Goal: Transaction & Acquisition: Book appointment/travel/reservation

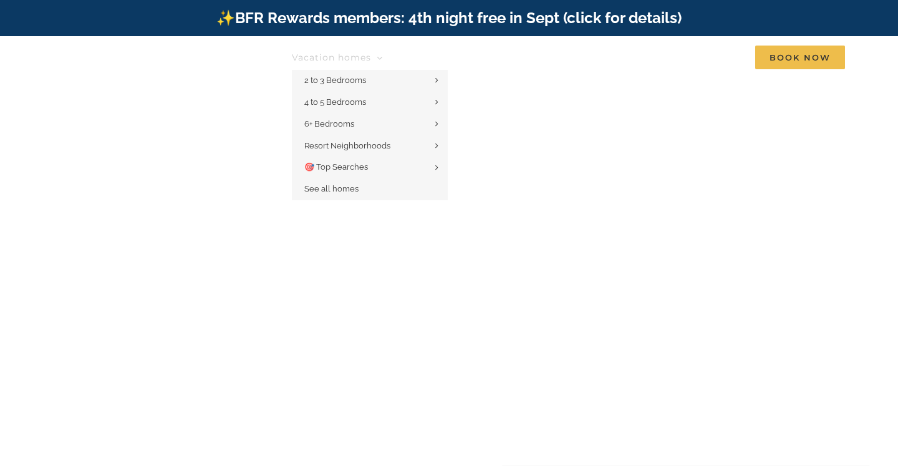
click at [338, 50] on link "Vacation homes" at bounding box center [337, 57] width 91 height 25
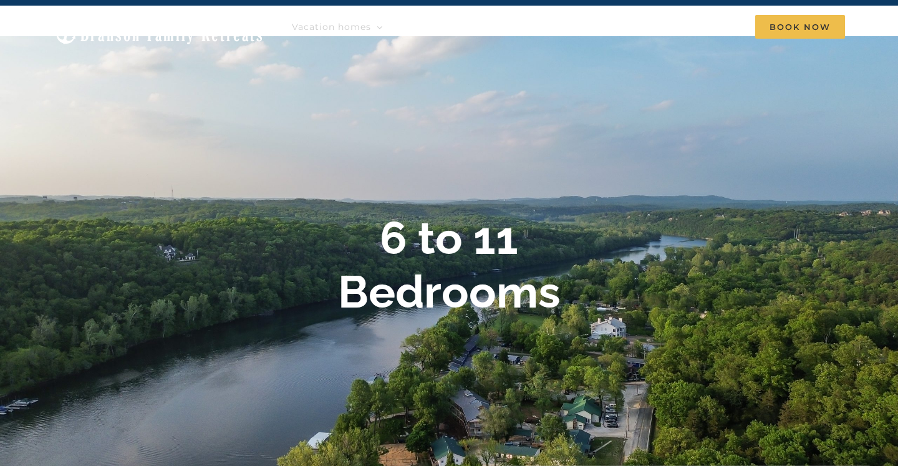
scroll to position [23, 0]
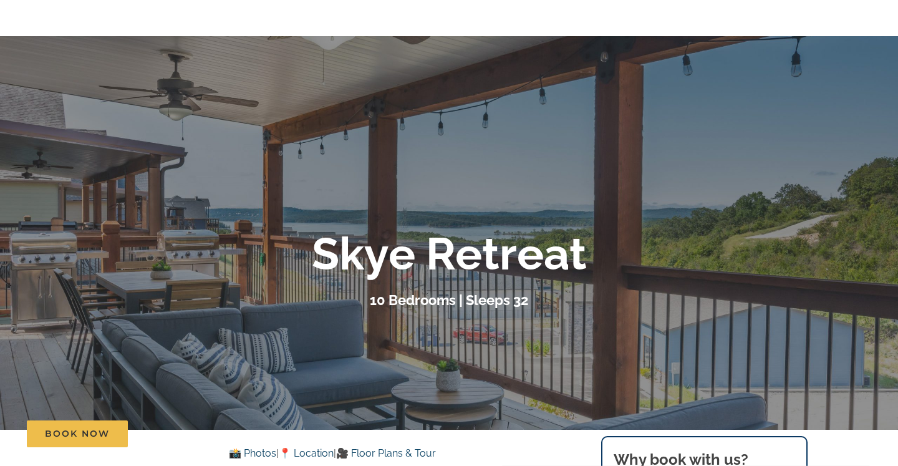
scroll to position [87, 0]
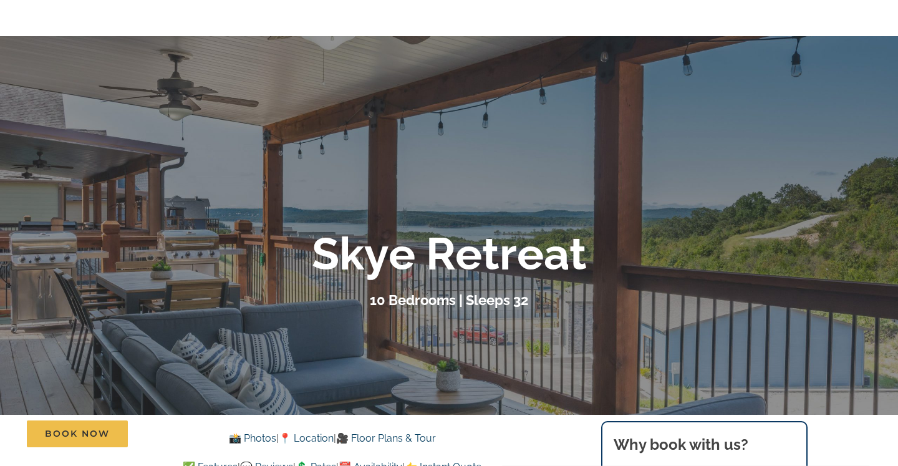
click at [446, 315] on div at bounding box center [449, 269] width 898 height 466
click at [695, 198] on div at bounding box center [449, 269] width 898 height 466
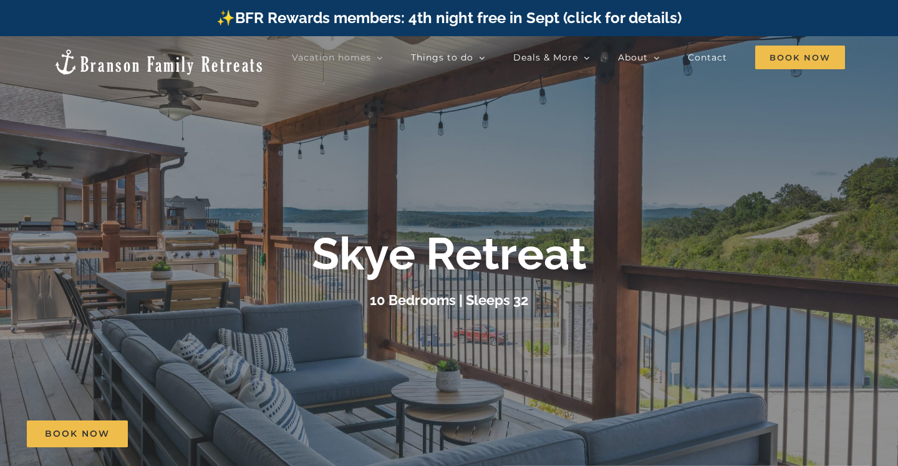
scroll to position [0, 0]
click at [272, 214] on div at bounding box center [449, 269] width 898 height 466
click at [415, 271] on b "Skye Retreat" at bounding box center [449, 253] width 275 height 53
click at [514, 271] on b "Skye Retreat" at bounding box center [449, 253] width 275 height 53
click at [86, 444] on link "Book Now" at bounding box center [77, 433] width 101 height 27
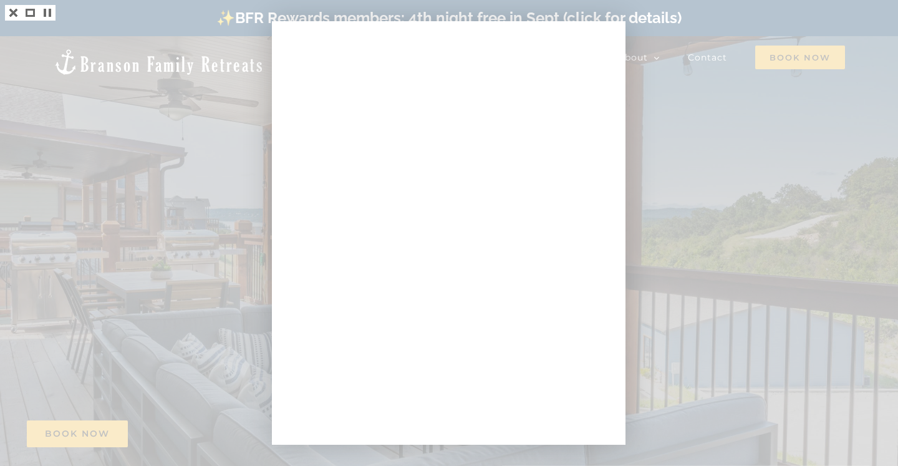
click at [243, 203] on div at bounding box center [449, 233] width 898 height 466
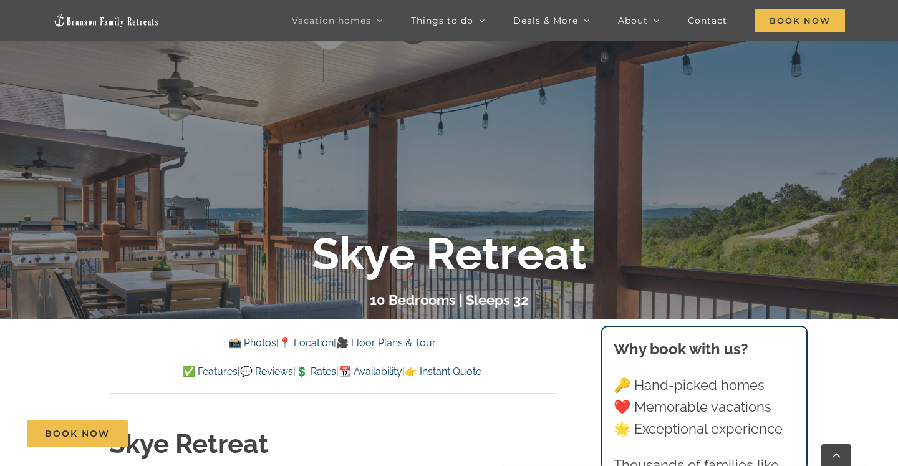
scroll to position [187, 0]
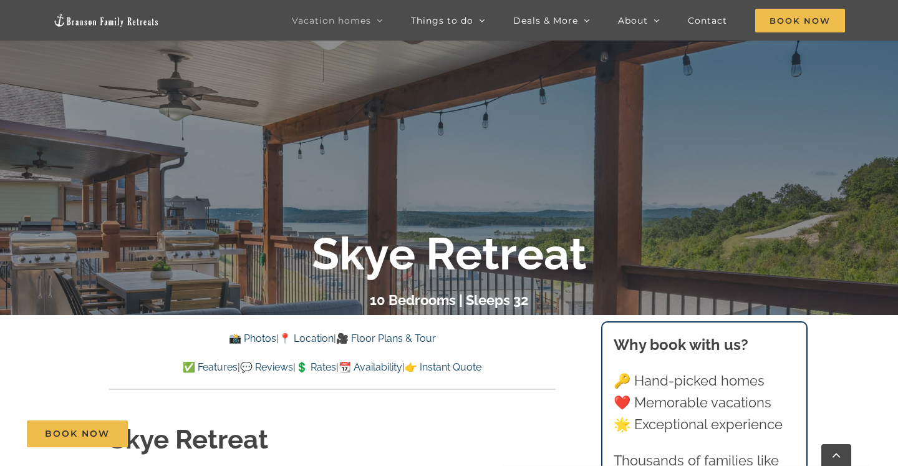
click at [254, 338] on link "📸 Photos" at bounding box center [252, 338] width 47 height 12
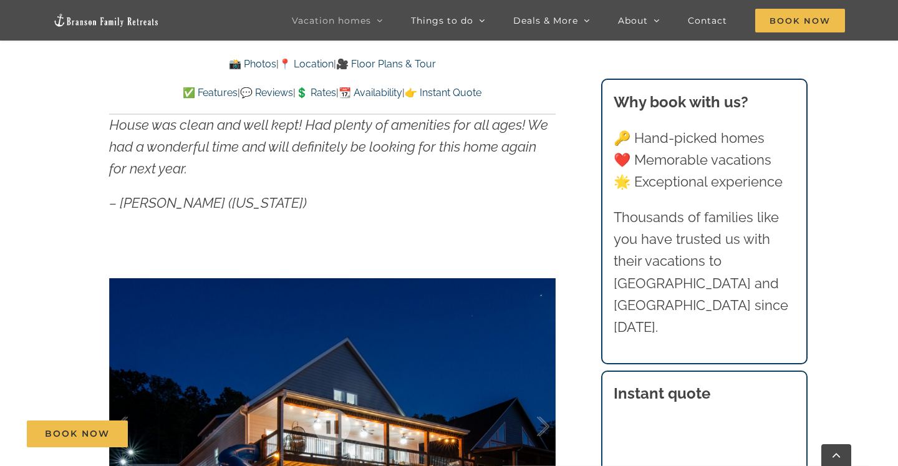
click at [435, 207] on p "– Katie (Kansas)" at bounding box center [332, 203] width 446 height 22
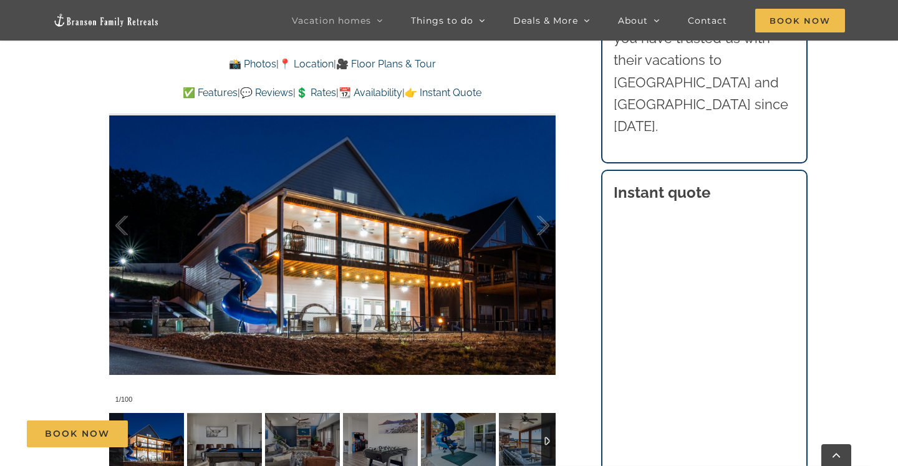
scroll to position [946, 0]
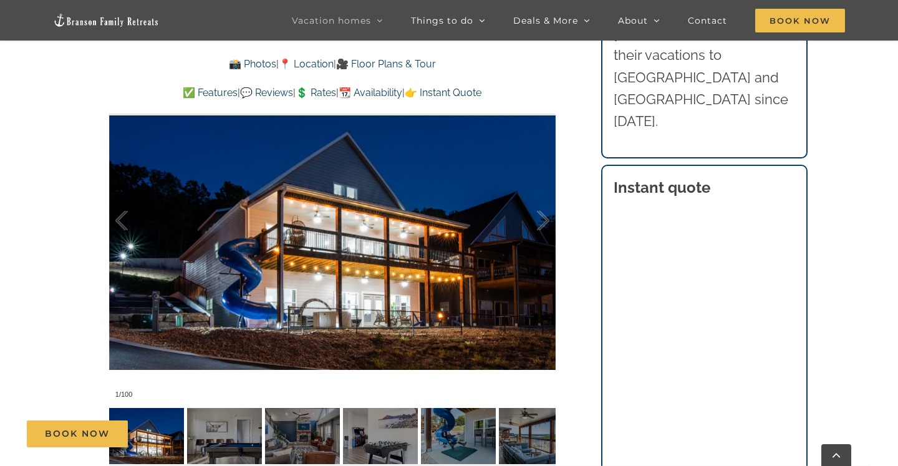
click at [156, 438] on div "Book Now" at bounding box center [458, 433] width 863 height 27
click at [229, 278] on div at bounding box center [332, 220] width 446 height 367
click at [161, 426] on div "Book Now" at bounding box center [458, 433] width 863 height 27
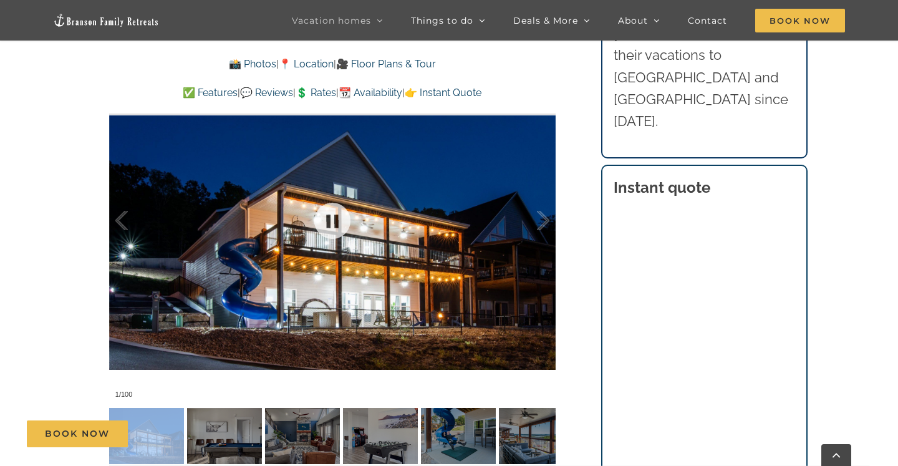
click at [277, 261] on div at bounding box center [332, 220] width 446 height 367
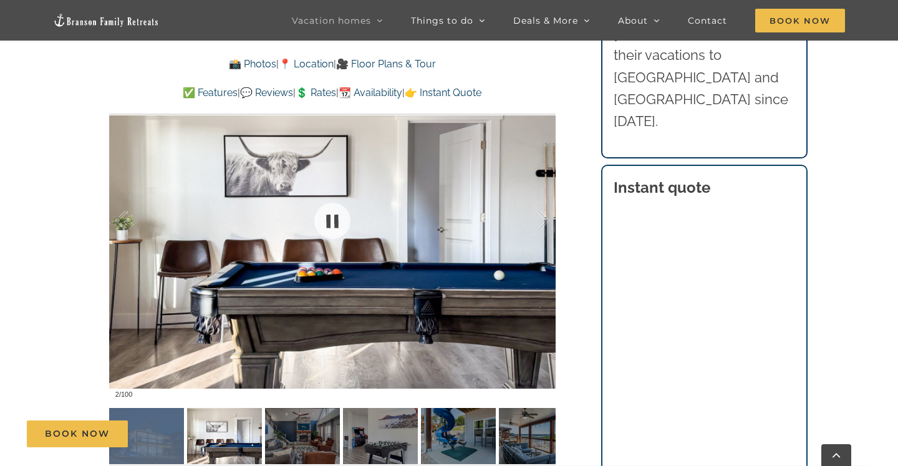
click at [278, 261] on div at bounding box center [332, 220] width 446 height 367
click at [545, 222] on div at bounding box center [530, 220] width 39 height 77
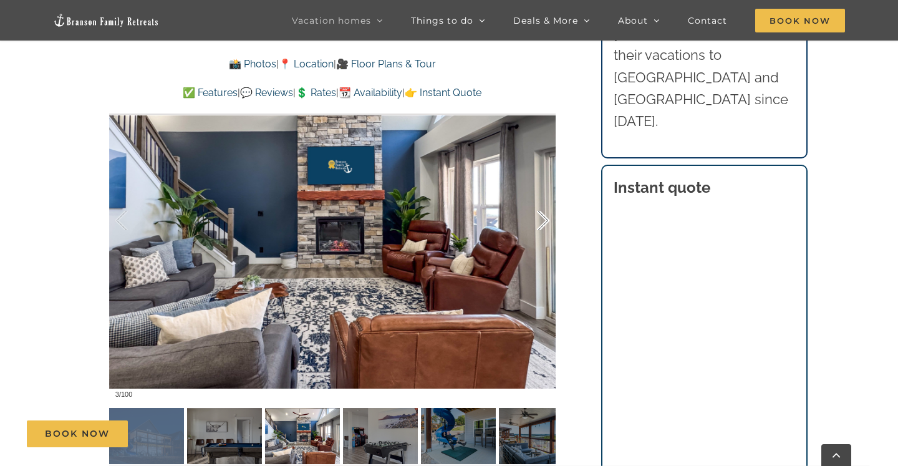
click at [545, 223] on div at bounding box center [530, 220] width 39 height 77
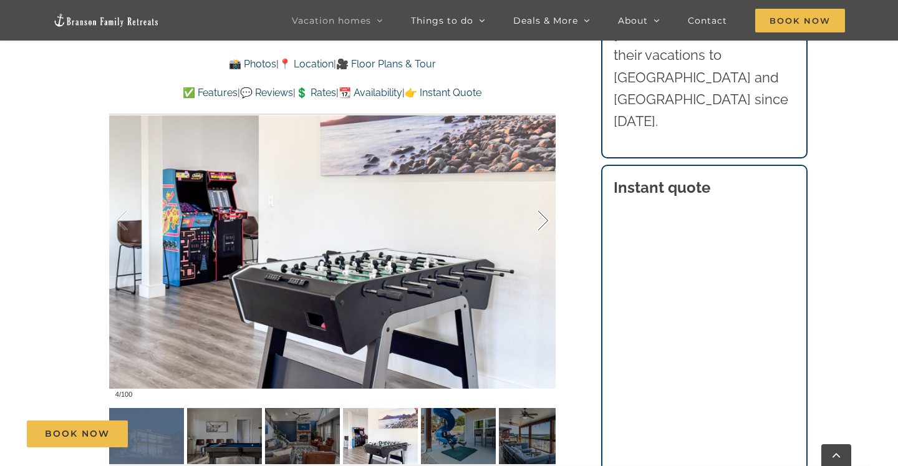
click at [545, 223] on div at bounding box center [530, 220] width 39 height 77
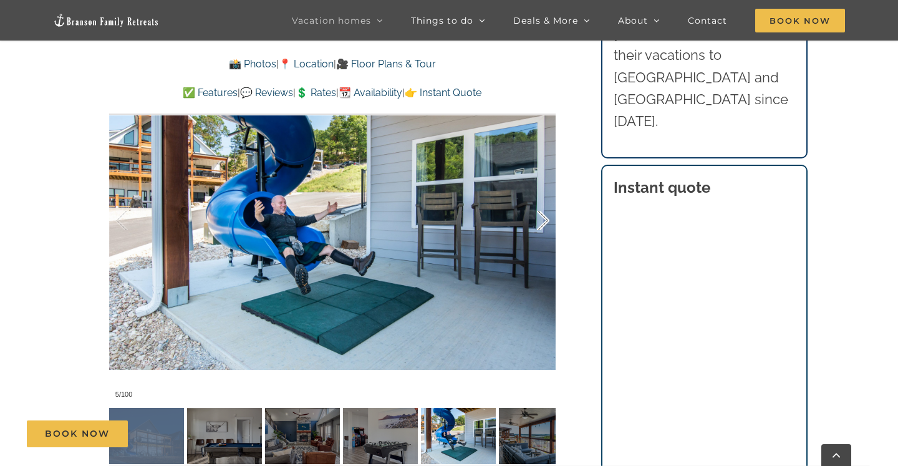
click at [545, 223] on div at bounding box center [530, 220] width 39 height 77
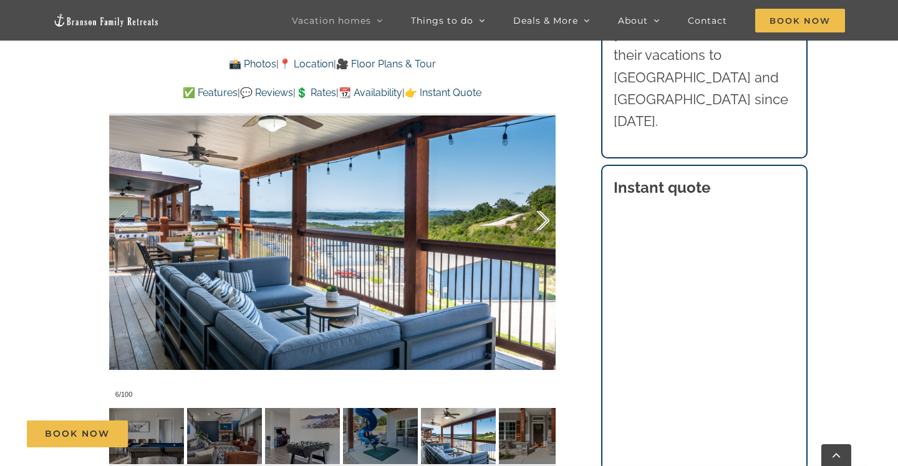
click at [544, 224] on div at bounding box center [530, 220] width 39 height 77
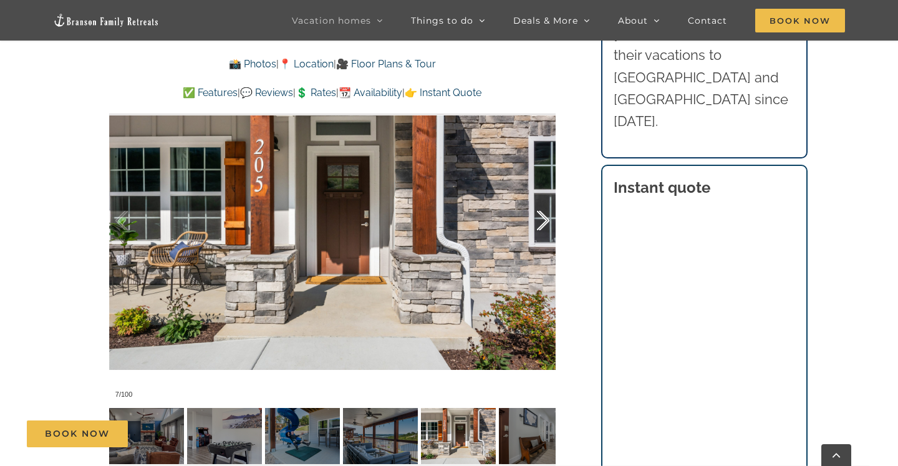
click at [541, 225] on div at bounding box center [530, 220] width 39 height 77
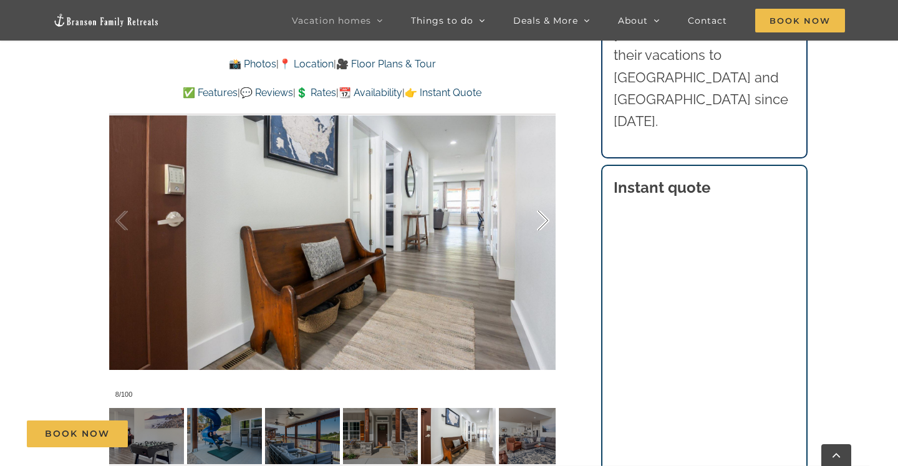
click at [541, 225] on div at bounding box center [530, 220] width 39 height 77
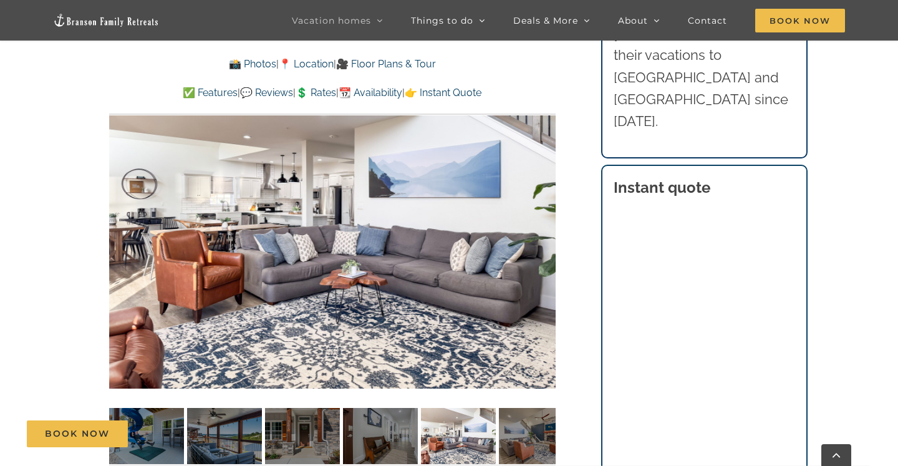
click at [541, 225] on div "9 / 100" at bounding box center [332, 220] width 446 height 367
click at [542, 214] on div at bounding box center [530, 220] width 39 height 77
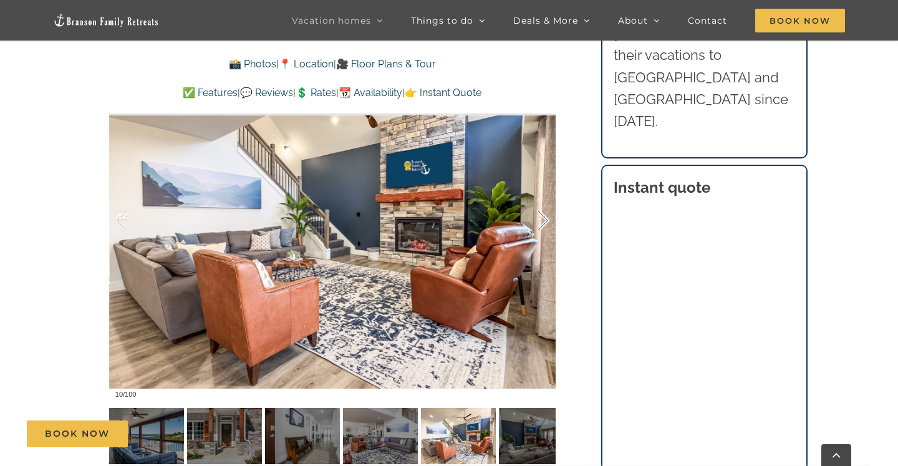
click at [542, 214] on div at bounding box center [530, 220] width 39 height 77
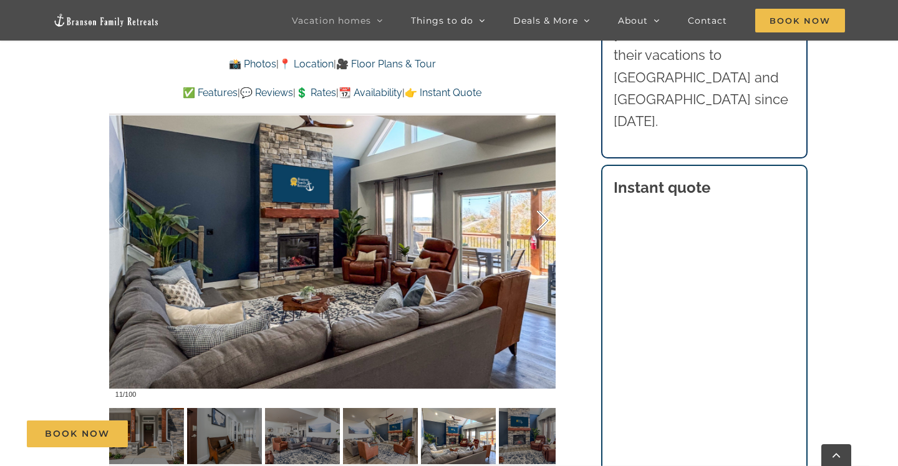
click at [542, 214] on div at bounding box center [530, 220] width 39 height 77
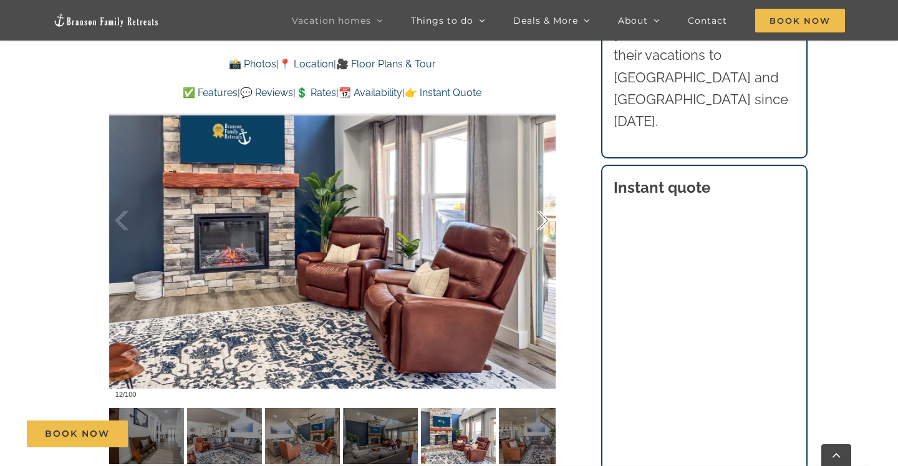
click at [542, 214] on div at bounding box center [530, 220] width 39 height 77
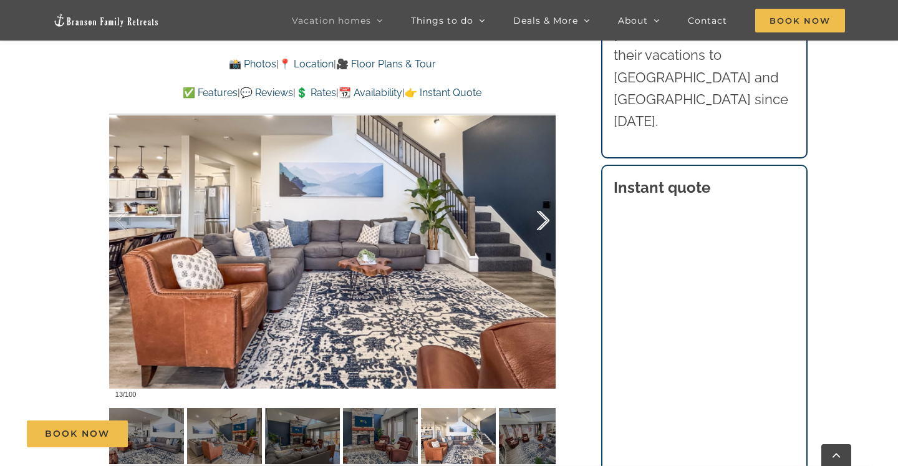
click at [542, 214] on div at bounding box center [530, 220] width 39 height 77
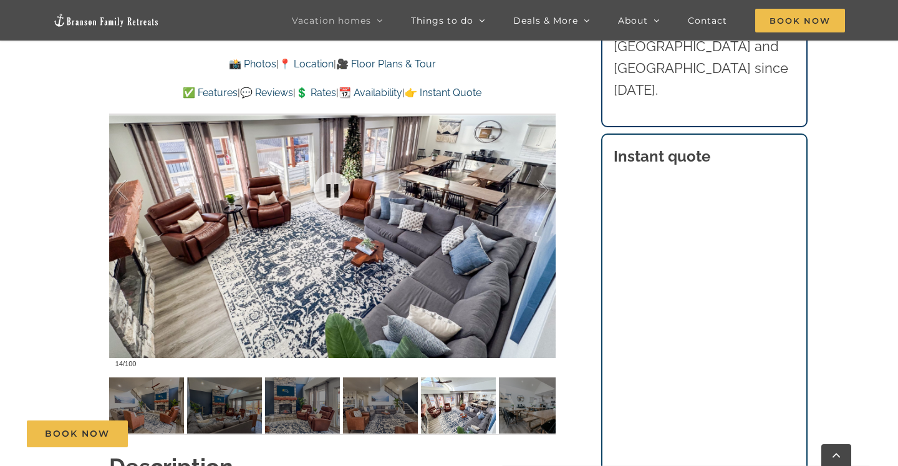
scroll to position [977, 0]
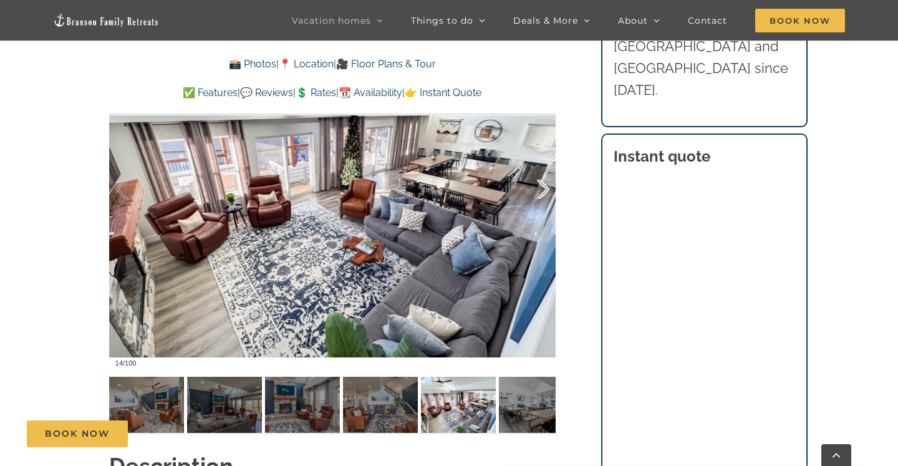
click at [537, 183] on div at bounding box center [530, 189] width 39 height 77
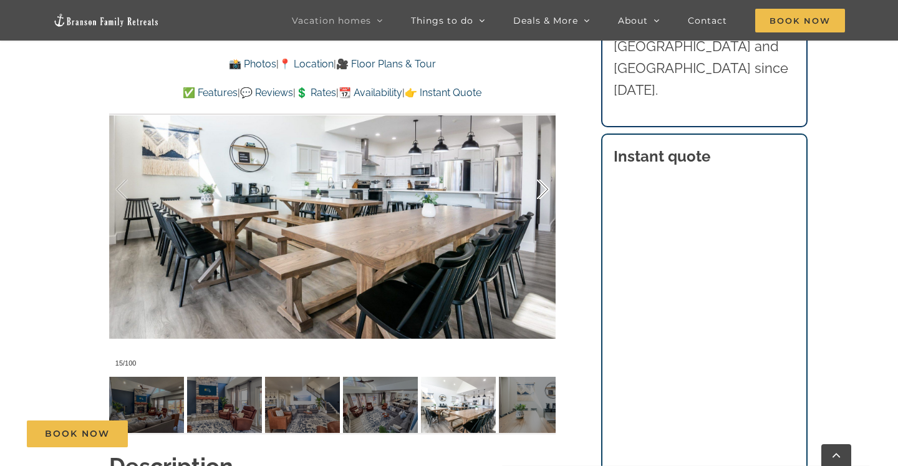
click at [541, 189] on div at bounding box center [530, 189] width 39 height 77
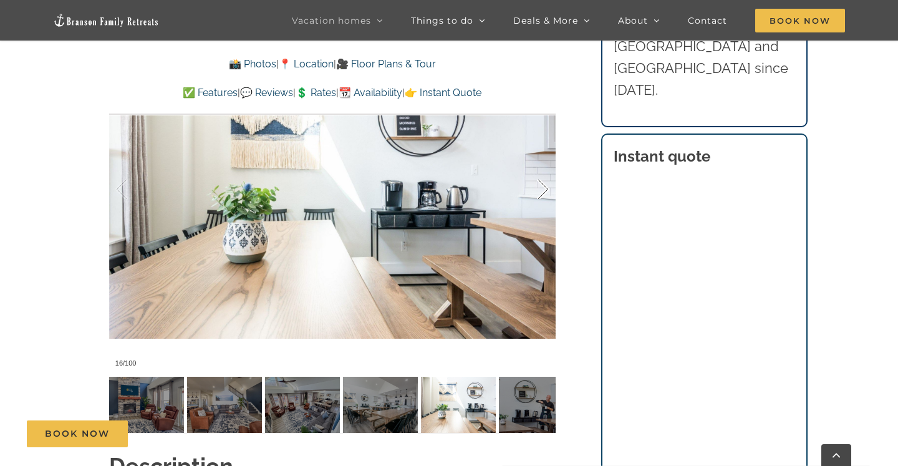
click at [541, 189] on div at bounding box center [530, 189] width 39 height 77
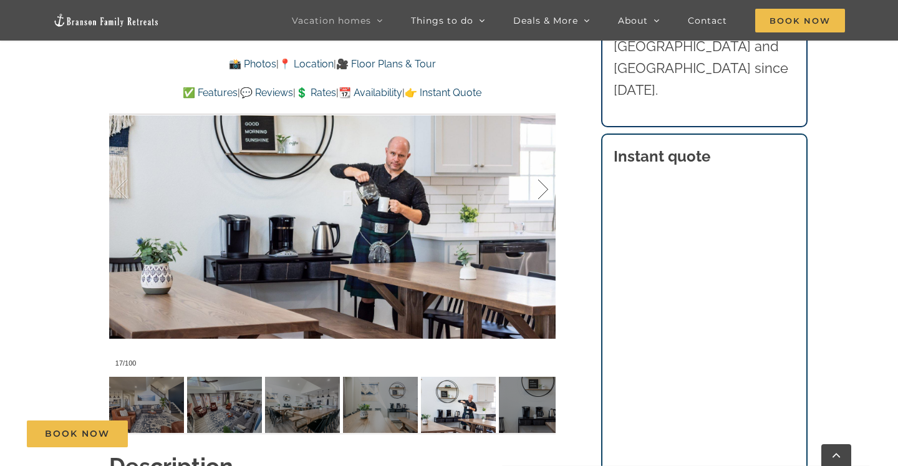
click at [541, 189] on div at bounding box center [530, 189] width 39 height 77
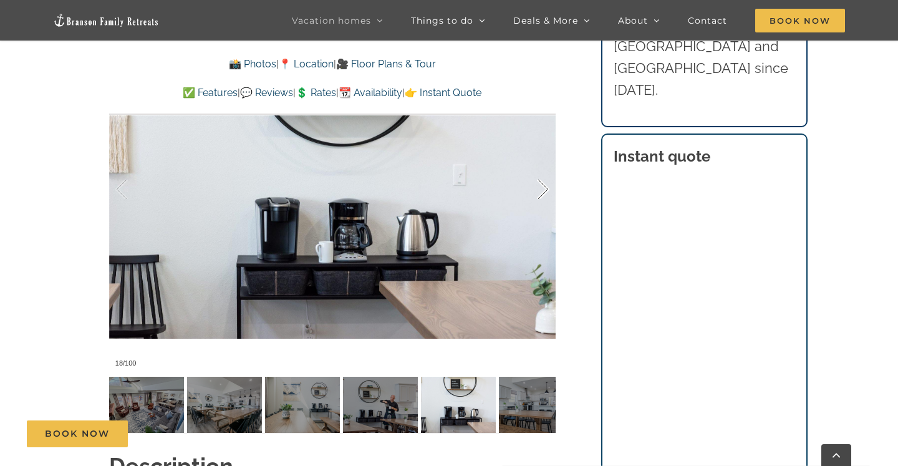
click at [541, 189] on div at bounding box center [530, 189] width 39 height 77
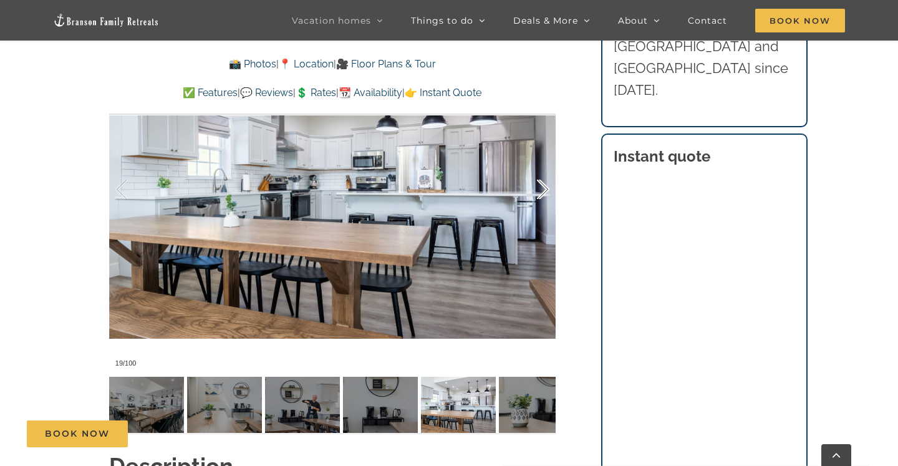
click at [541, 189] on div at bounding box center [530, 189] width 39 height 77
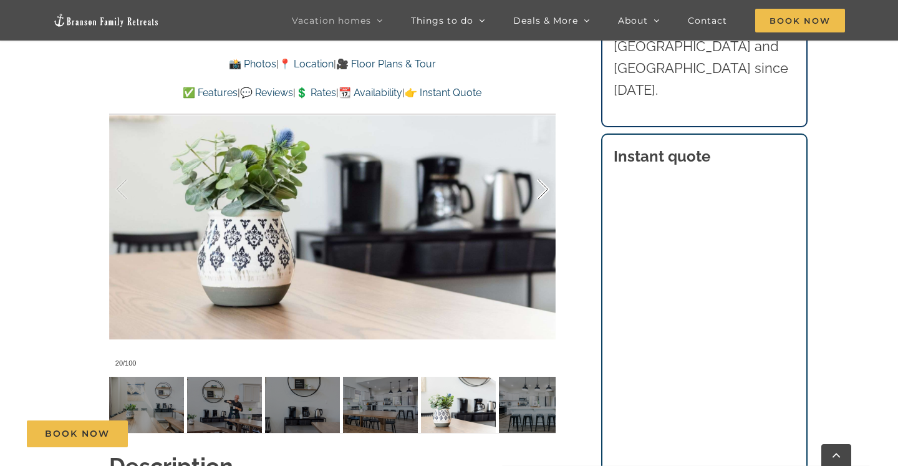
click at [541, 189] on div at bounding box center [530, 189] width 39 height 77
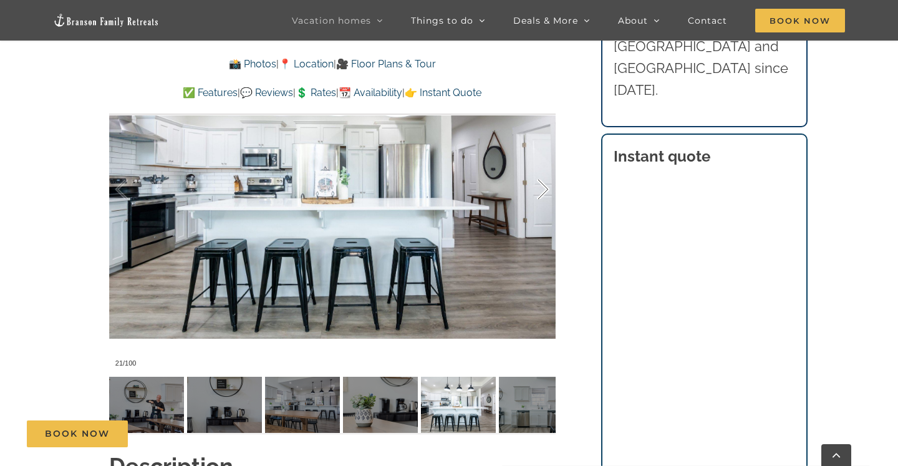
click at [541, 189] on div at bounding box center [530, 189] width 39 height 77
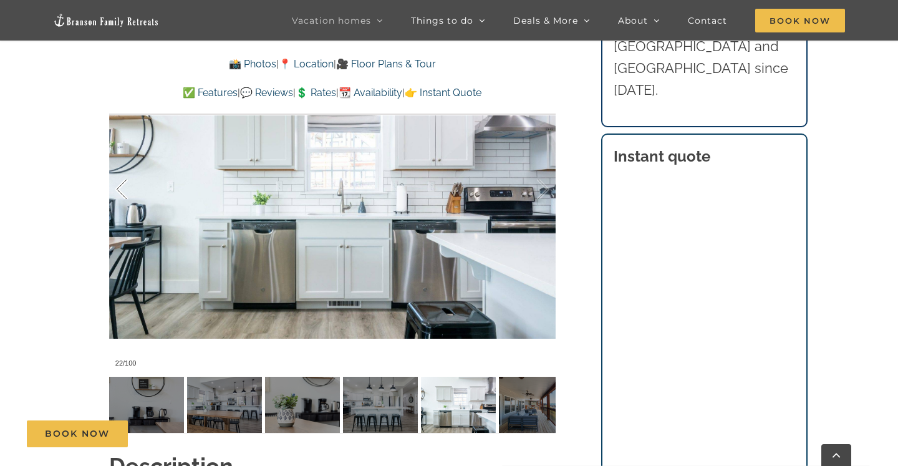
click at [122, 188] on div at bounding box center [134, 189] width 39 height 77
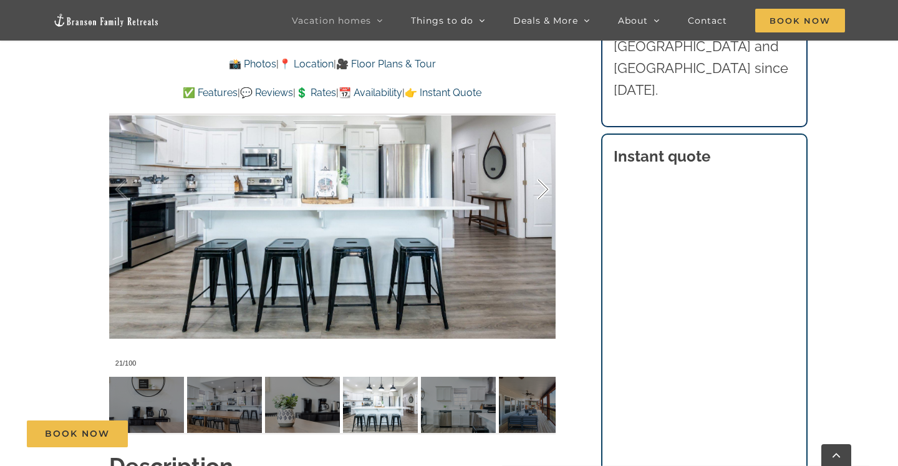
click at [540, 193] on div at bounding box center [530, 189] width 39 height 77
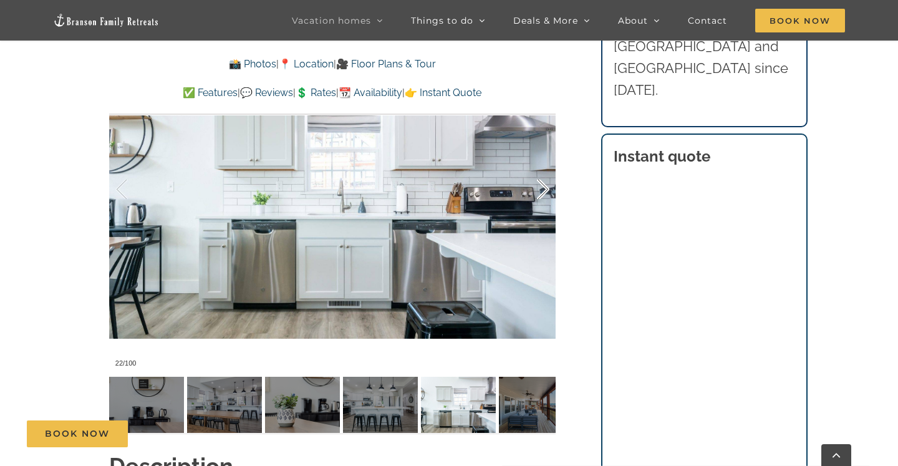
click at [540, 193] on div at bounding box center [530, 189] width 39 height 77
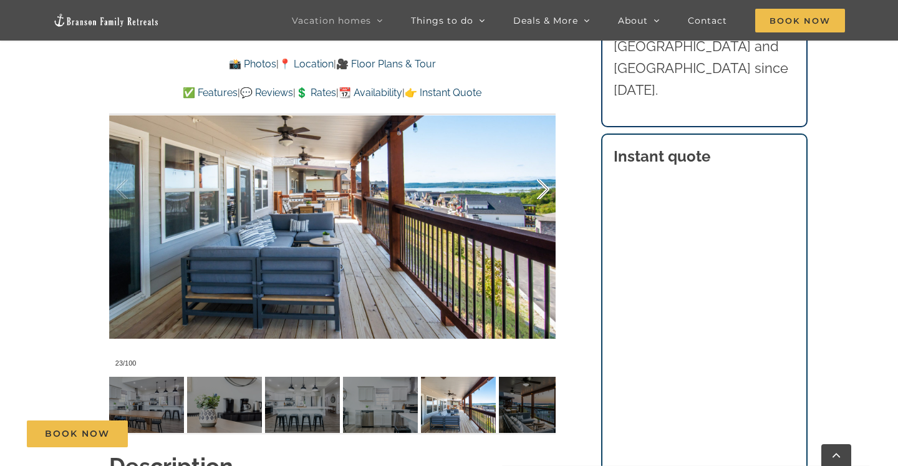
click at [538, 194] on div at bounding box center [530, 189] width 39 height 77
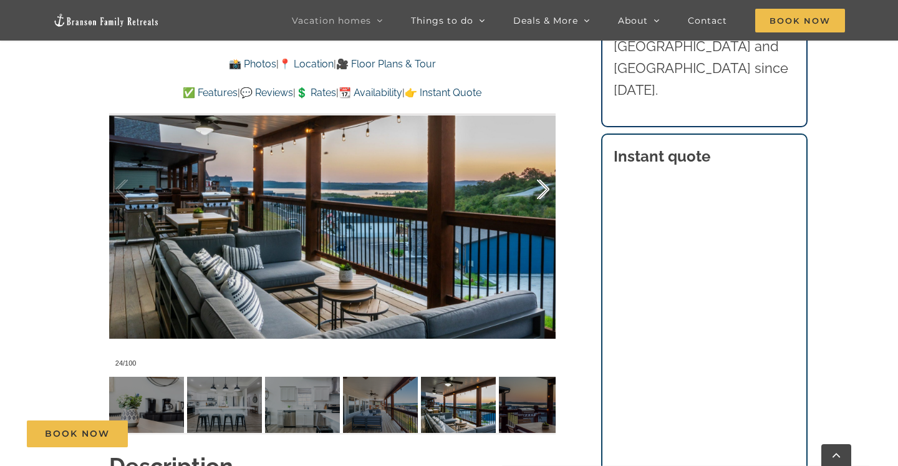
click at [536, 195] on div at bounding box center [530, 189] width 39 height 77
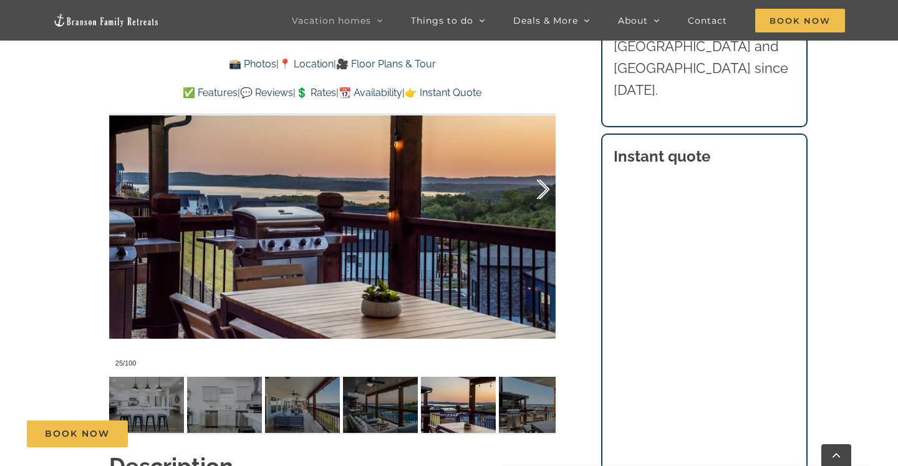
click at [535, 195] on div at bounding box center [530, 189] width 39 height 77
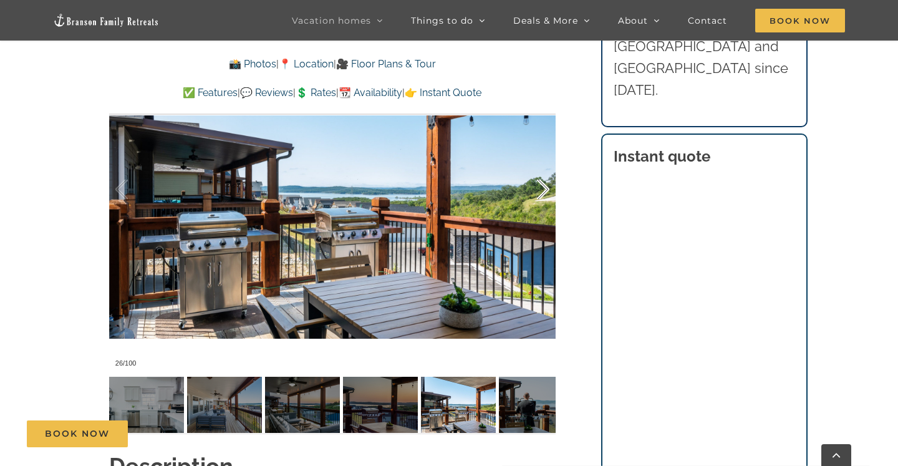
click at [535, 195] on div at bounding box center [530, 189] width 39 height 77
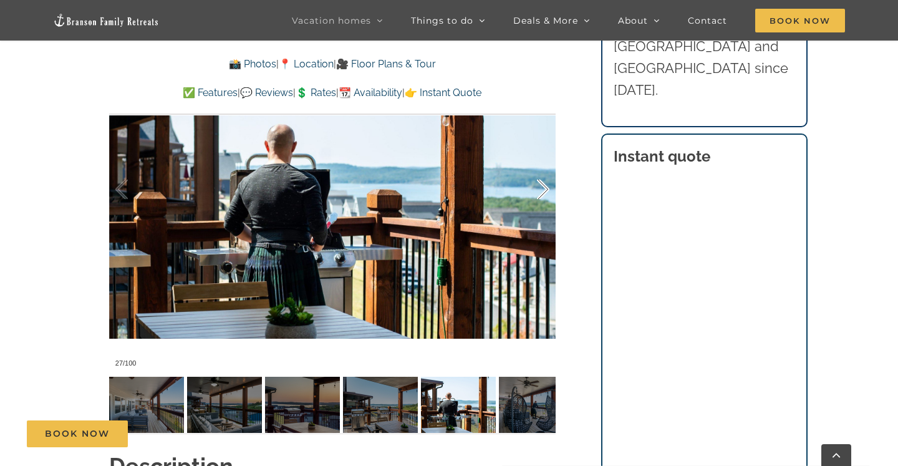
click at [535, 195] on div at bounding box center [530, 189] width 39 height 77
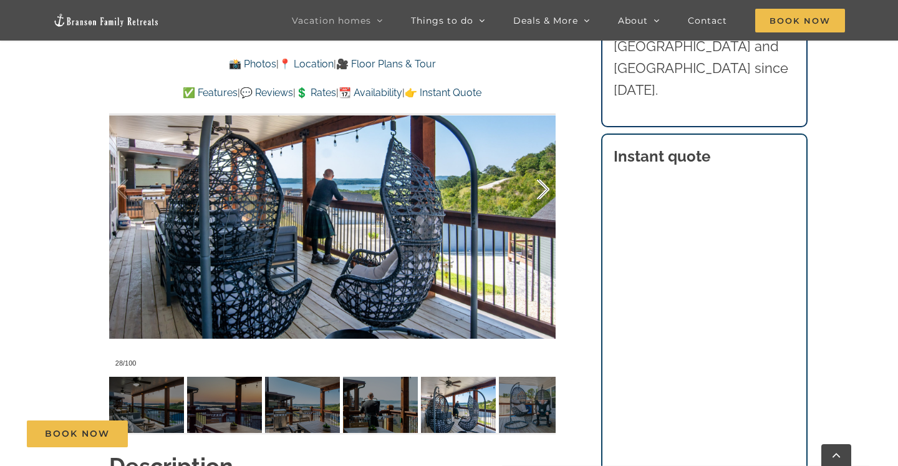
click at [535, 195] on div at bounding box center [530, 189] width 39 height 77
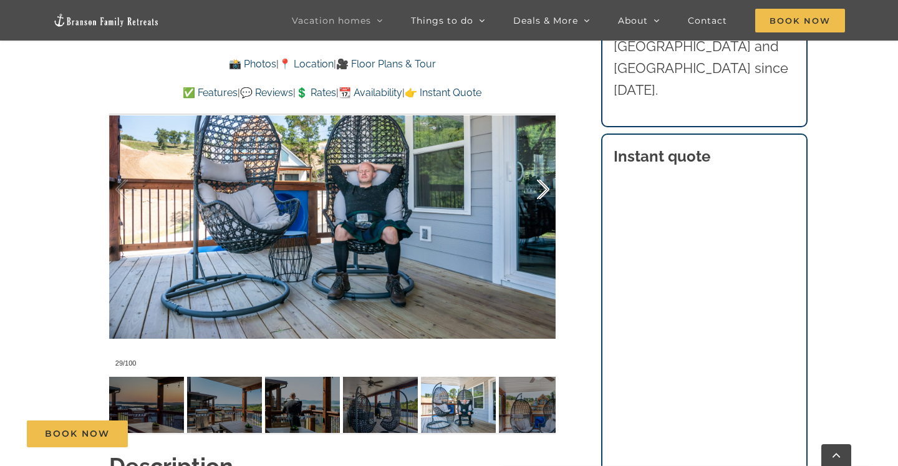
click at [535, 195] on div at bounding box center [530, 189] width 39 height 77
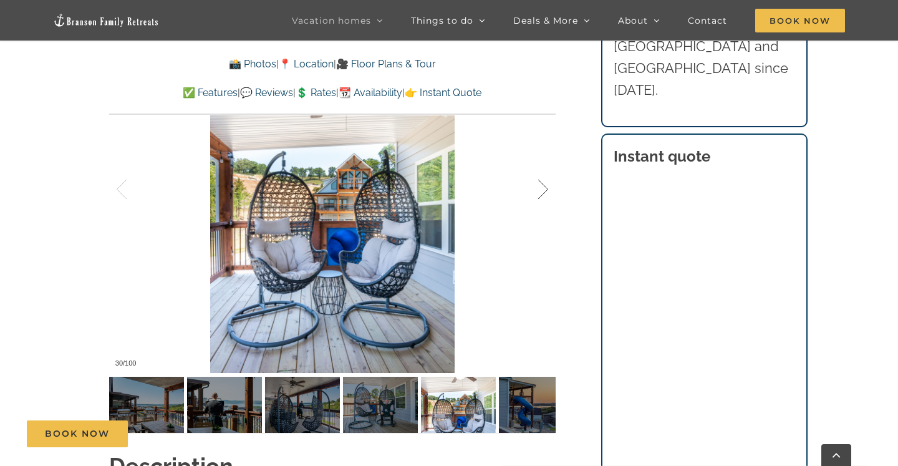
click at [535, 195] on div at bounding box center [530, 189] width 39 height 77
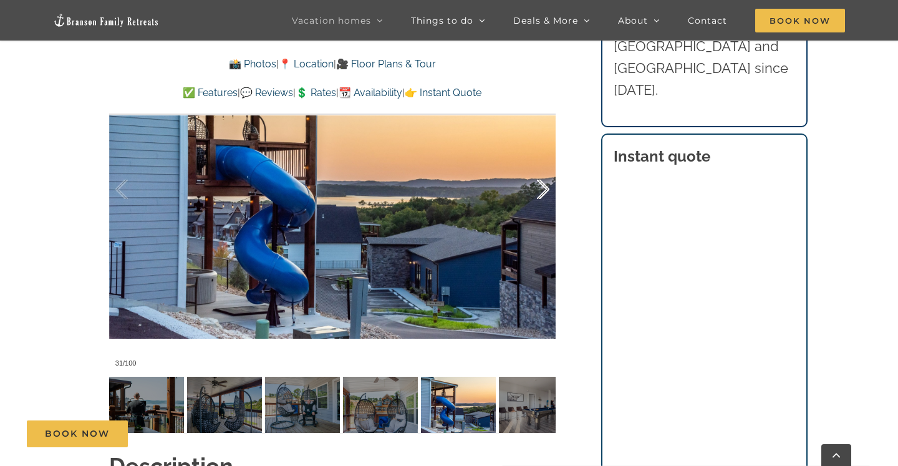
click at [535, 195] on div at bounding box center [530, 189] width 39 height 77
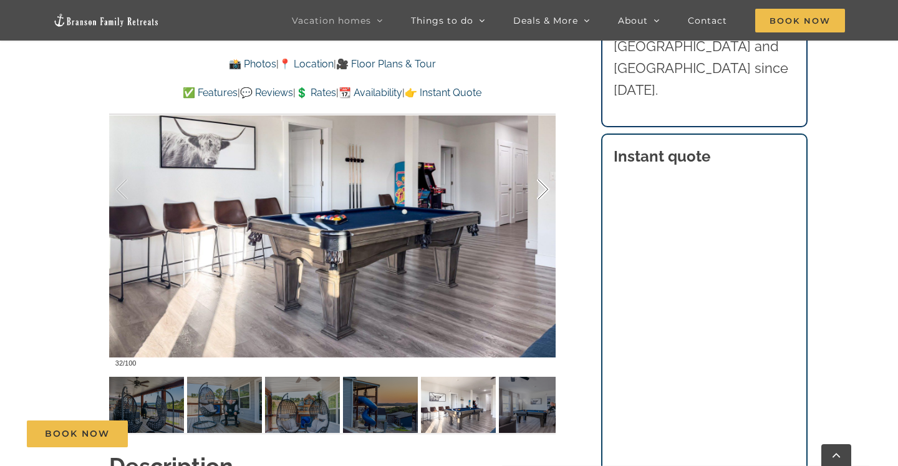
click at [537, 195] on div at bounding box center [530, 189] width 39 height 77
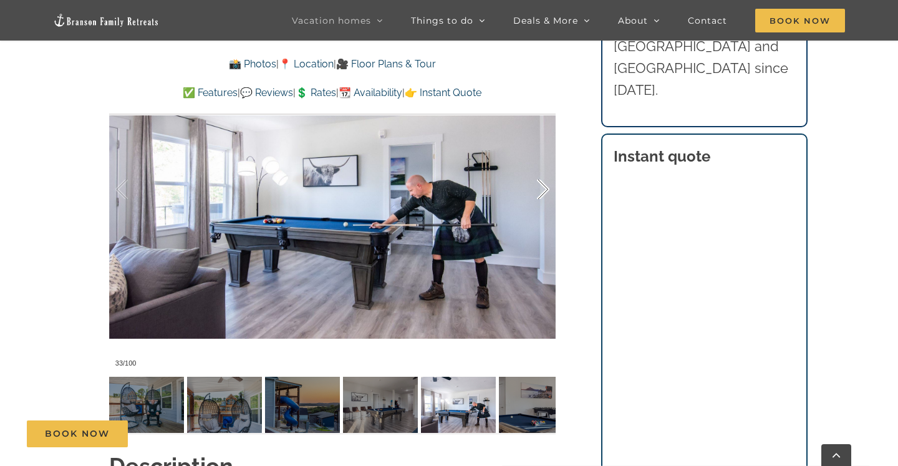
click at [537, 195] on div at bounding box center [530, 189] width 39 height 77
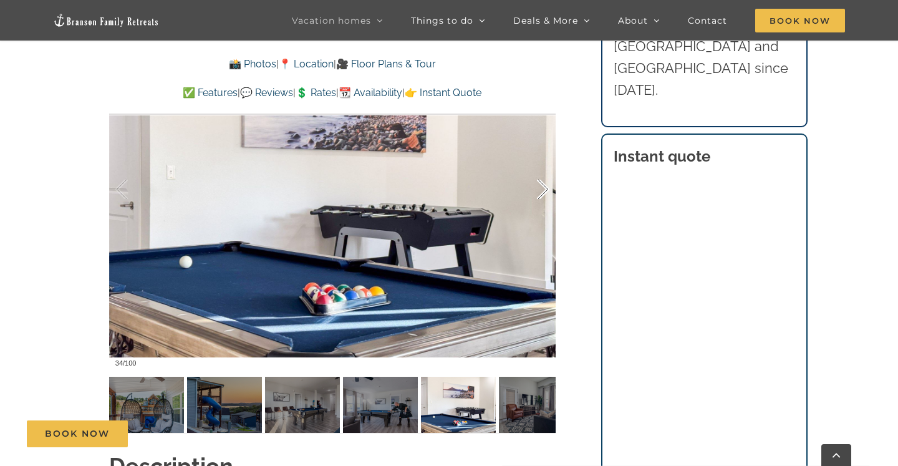
click at [537, 195] on div at bounding box center [530, 189] width 39 height 77
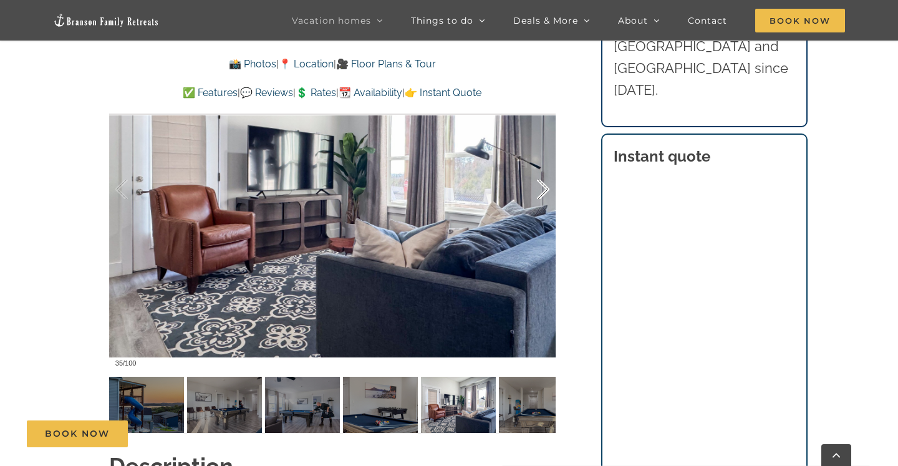
click at [537, 195] on div at bounding box center [530, 189] width 39 height 77
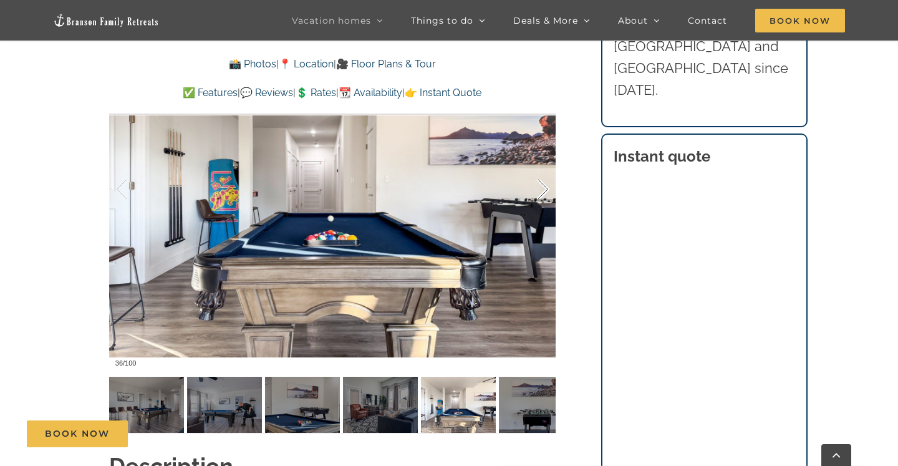
click at [536, 195] on div at bounding box center [530, 189] width 39 height 77
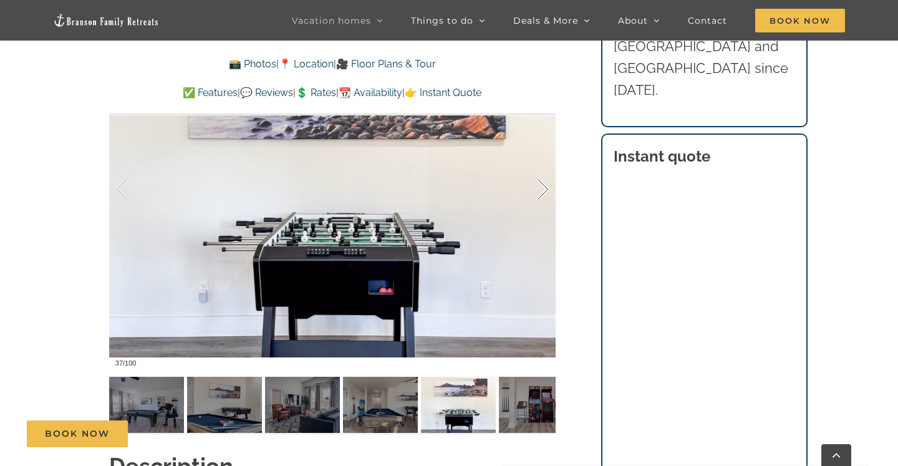
click at [536, 195] on div at bounding box center [530, 189] width 39 height 77
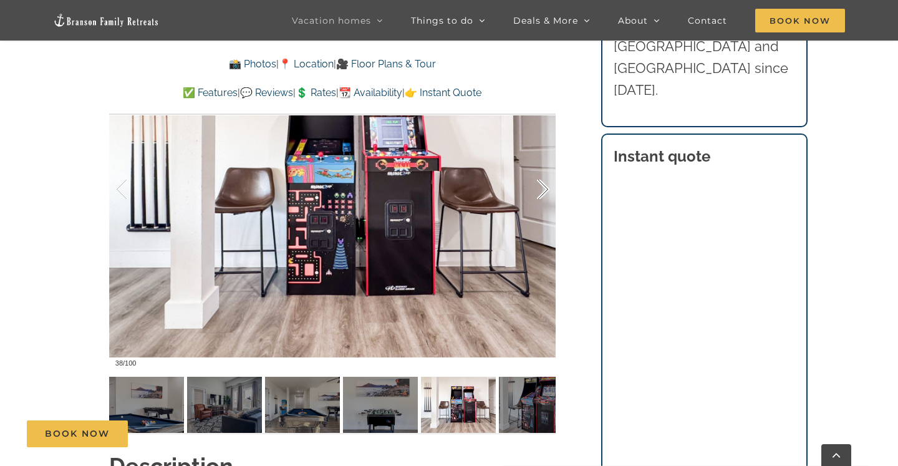
click at [536, 195] on div at bounding box center [530, 189] width 39 height 77
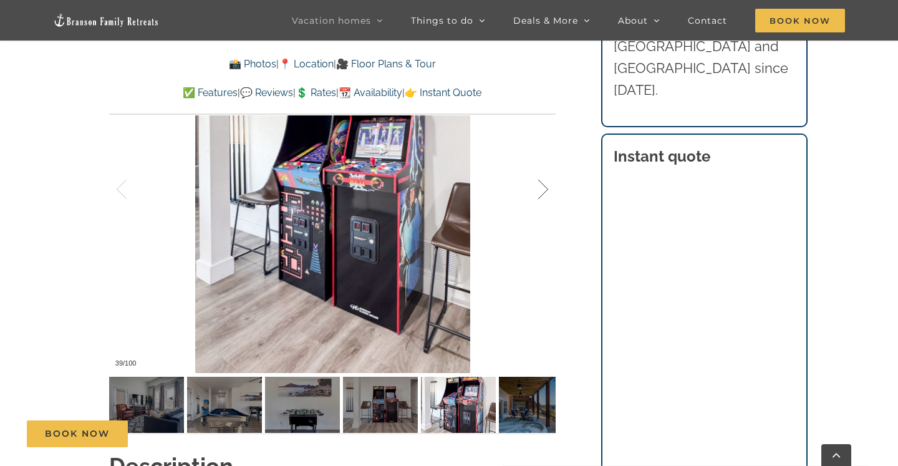
click at [537, 195] on div at bounding box center [530, 189] width 39 height 77
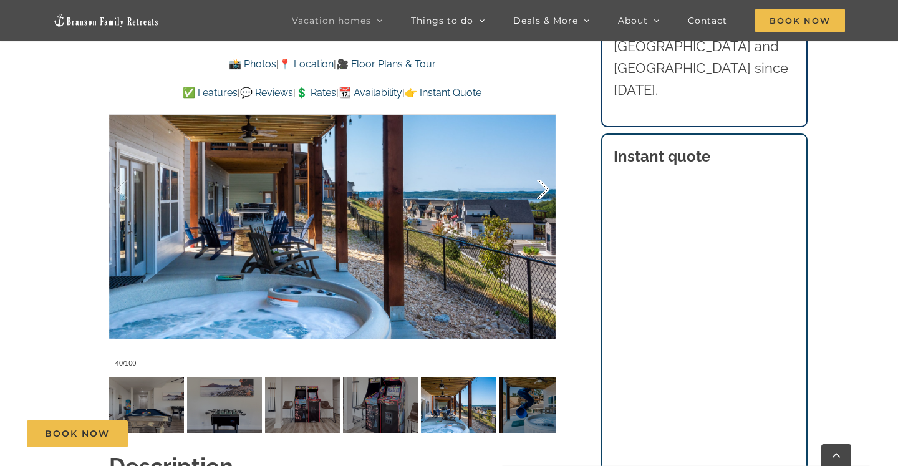
click at [536, 195] on div at bounding box center [530, 189] width 39 height 77
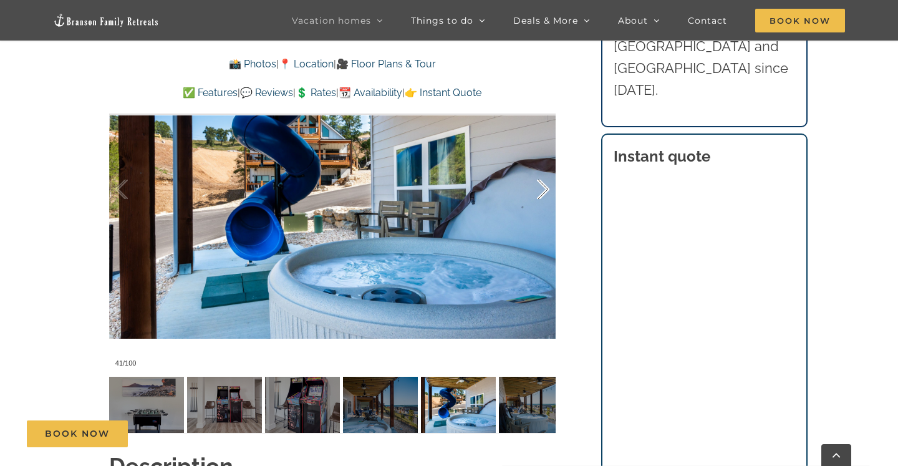
click at [535, 195] on div at bounding box center [530, 189] width 39 height 77
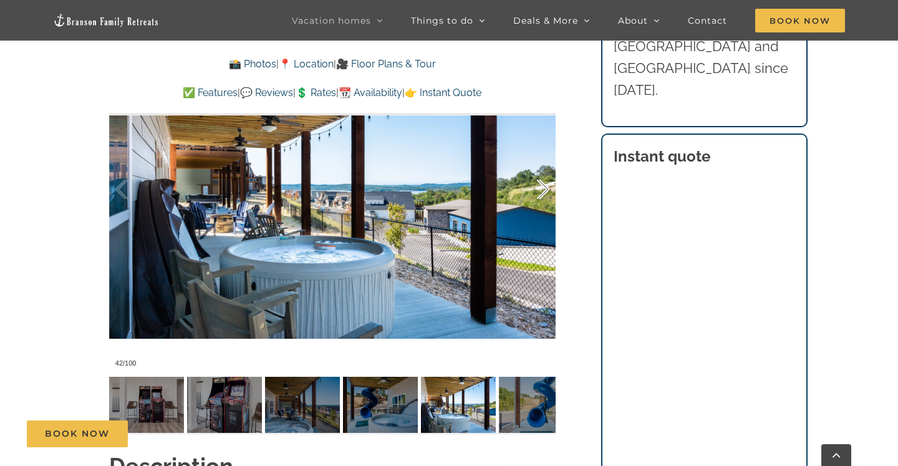
click at [536, 195] on div at bounding box center [530, 189] width 39 height 77
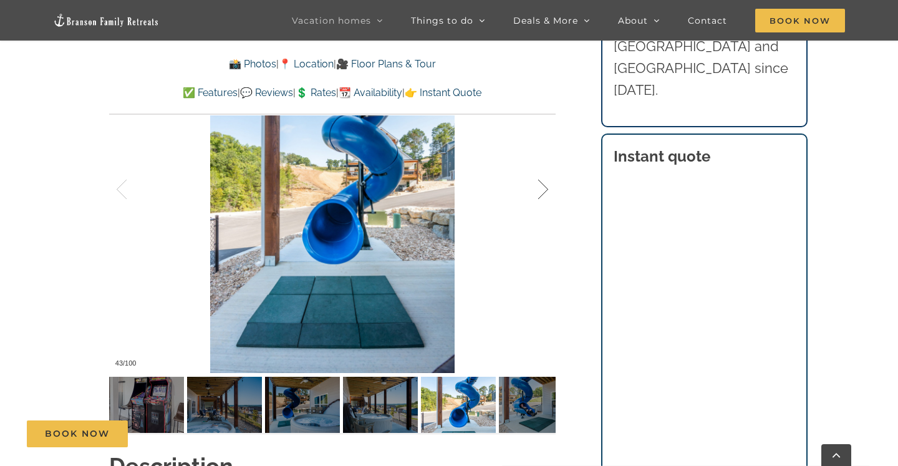
click at [536, 195] on div at bounding box center [530, 189] width 39 height 77
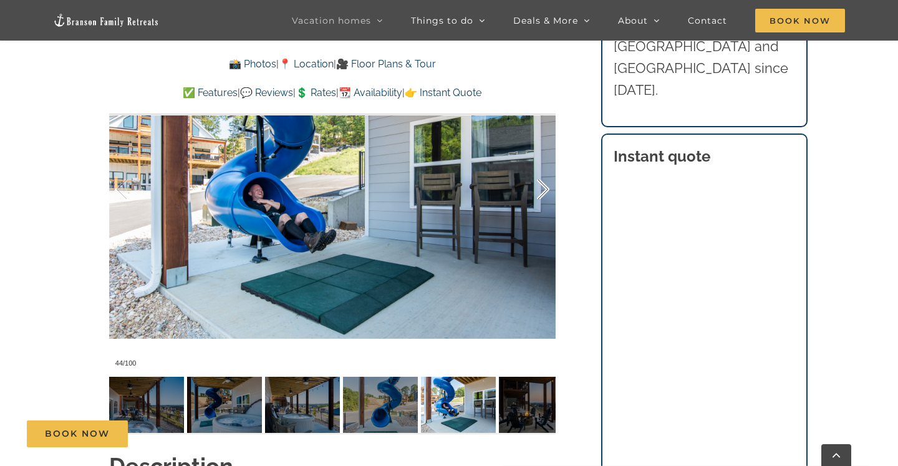
click at [536, 195] on div at bounding box center [530, 189] width 39 height 77
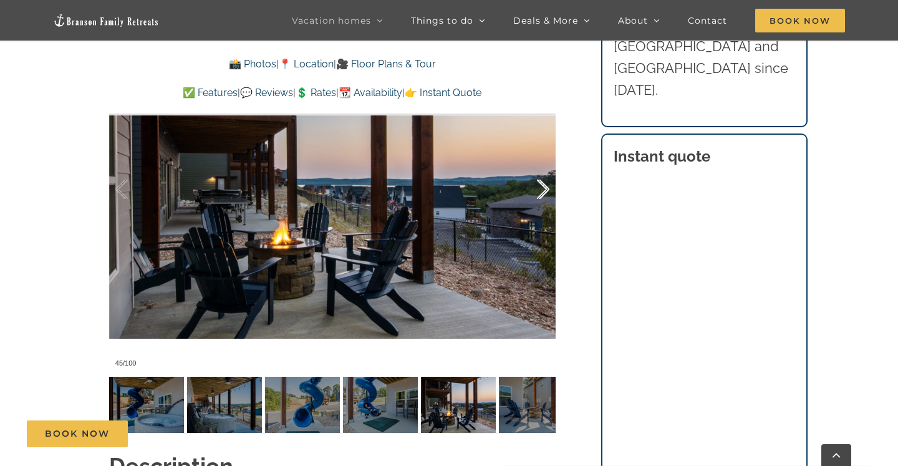
click at [535, 195] on div at bounding box center [530, 189] width 39 height 77
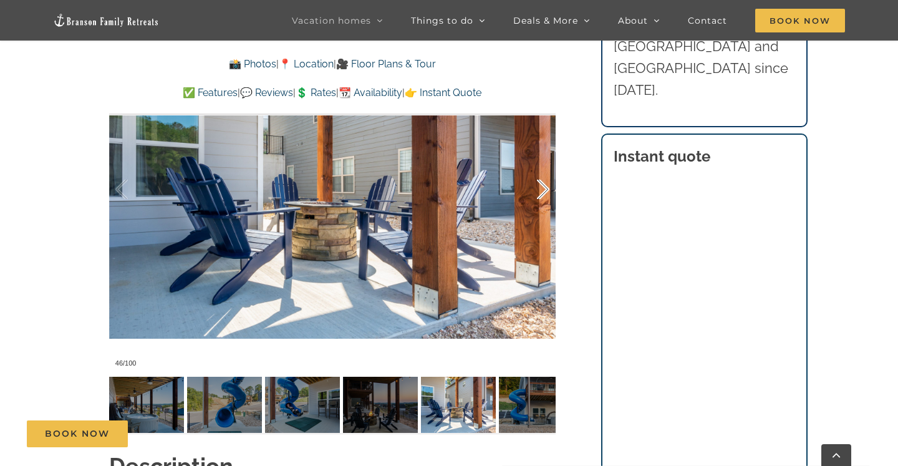
click at [535, 195] on div at bounding box center [530, 189] width 39 height 77
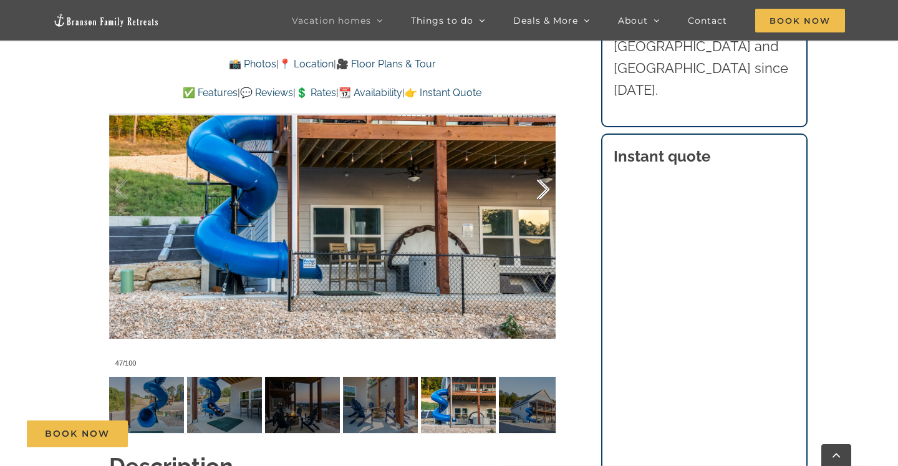
click at [534, 195] on div at bounding box center [530, 189] width 39 height 77
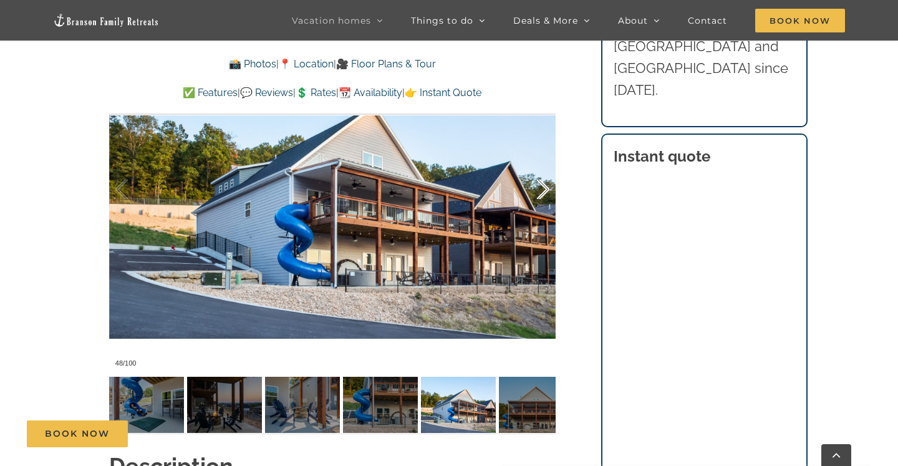
click at [534, 195] on div at bounding box center [530, 189] width 39 height 77
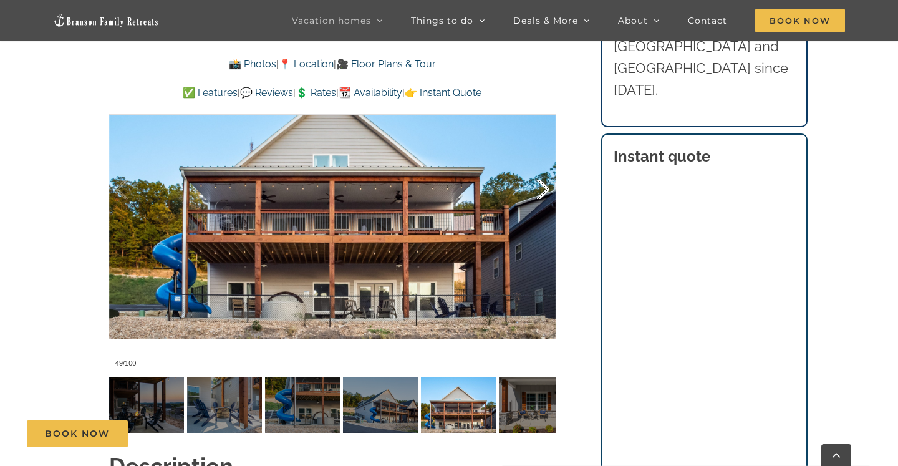
click at [534, 195] on div at bounding box center [530, 189] width 39 height 77
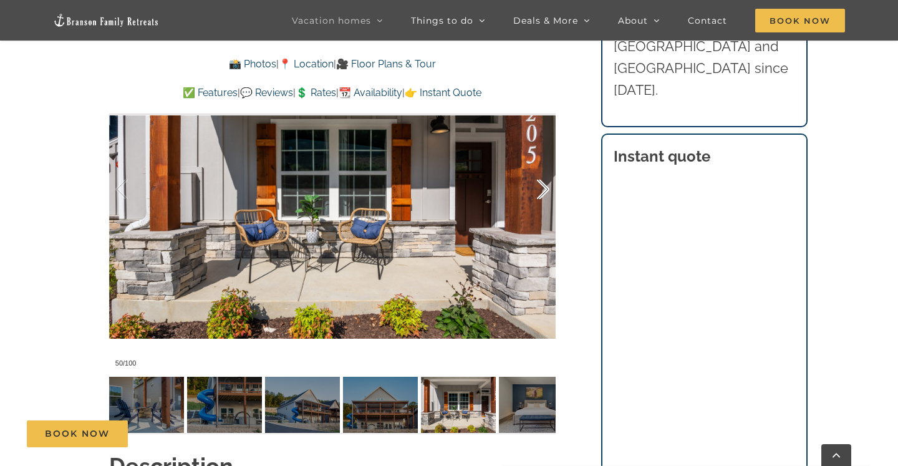
click at [534, 195] on div at bounding box center [530, 189] width 39 height 77
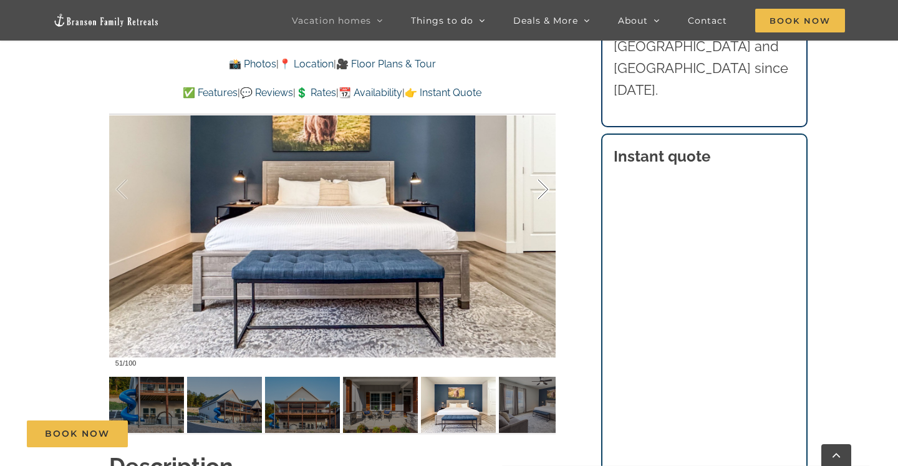
click at [534, 195] on div at bounding box center [530, 189] width 39 height 77
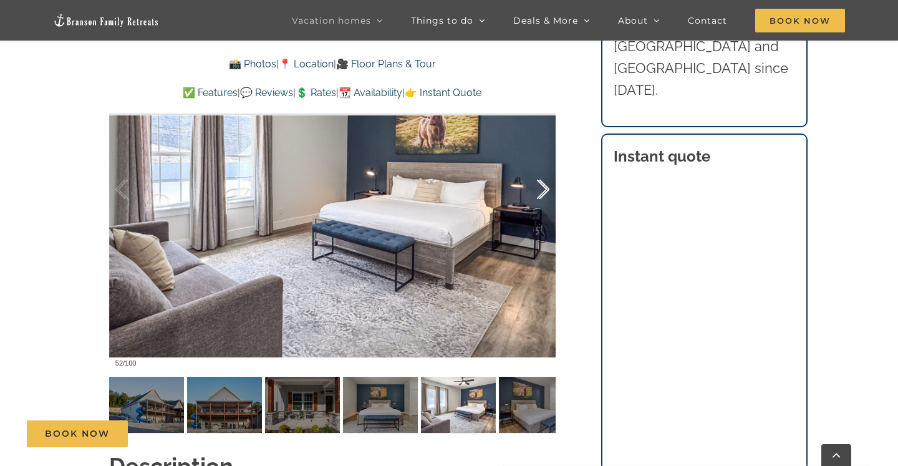
click at [533, 195] on div at bounding box center [530, 189] width 39 height 77
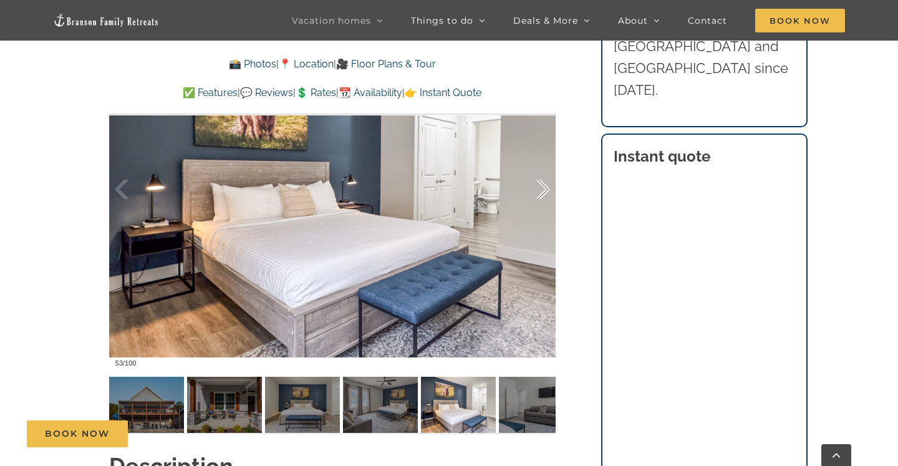
click at [532, 195] on div at bounding box center [530, 189] width 39 height 77
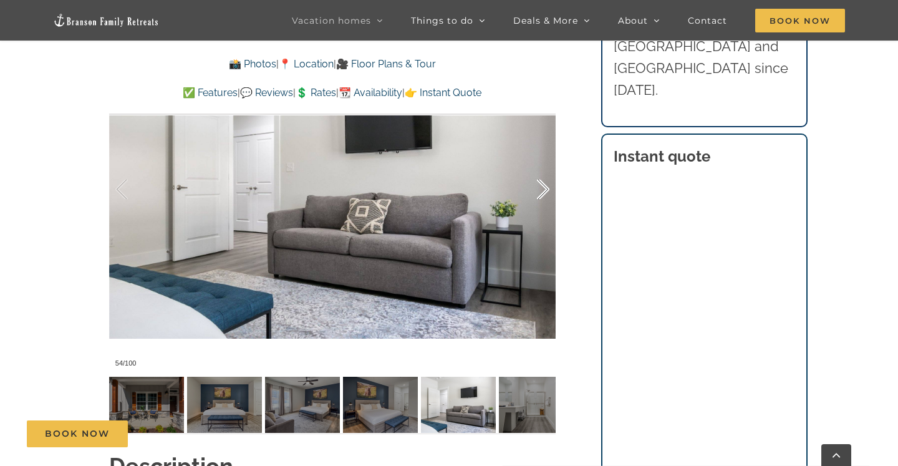
click at [532, 195] on div at bounding box center [530, 189] width 39 height 77
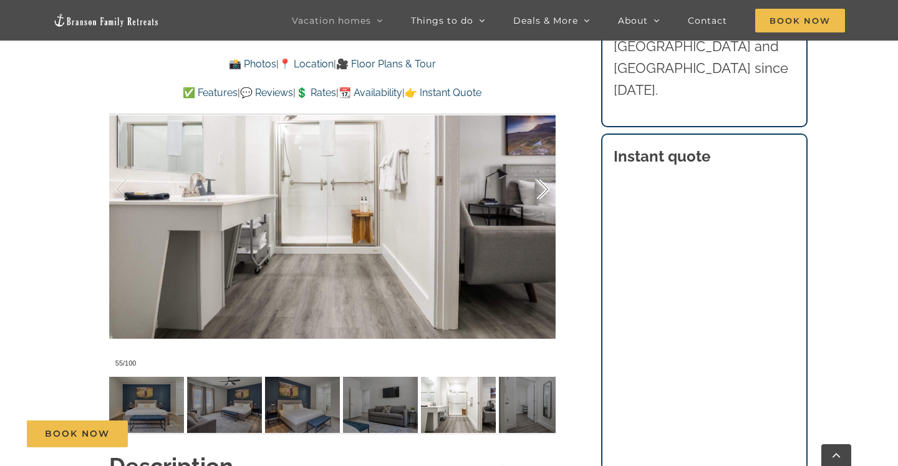
click at [532, 194] on div at bounding box center [530, 189] width 39 height 77
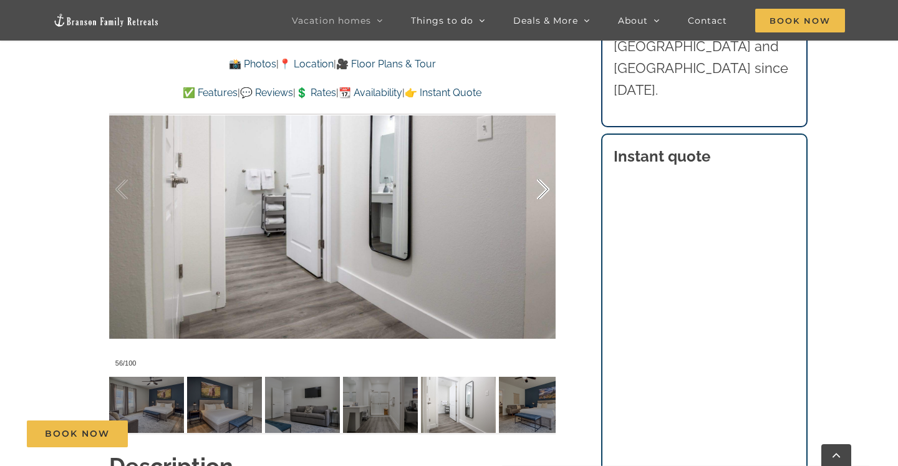
click at [531, 194] on div at bounding box center [530, 189] width 39 height 77
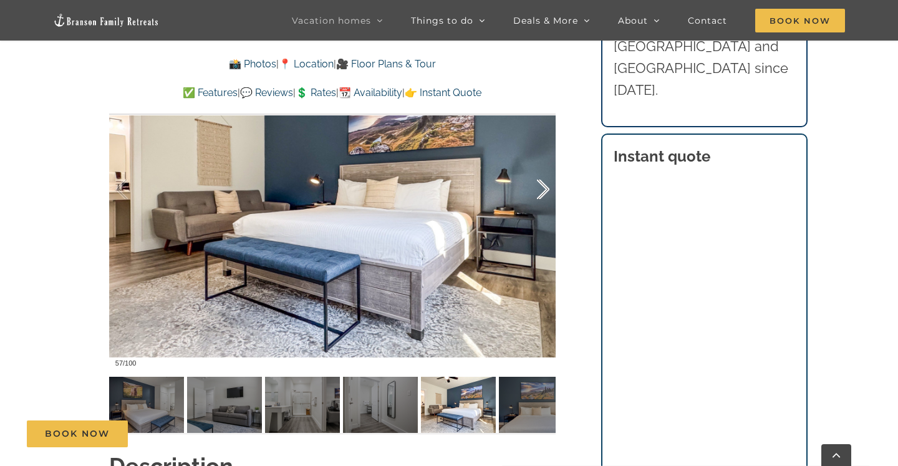
click at [531, 194] on div at bounding box center [530, 189] width 39 height 77
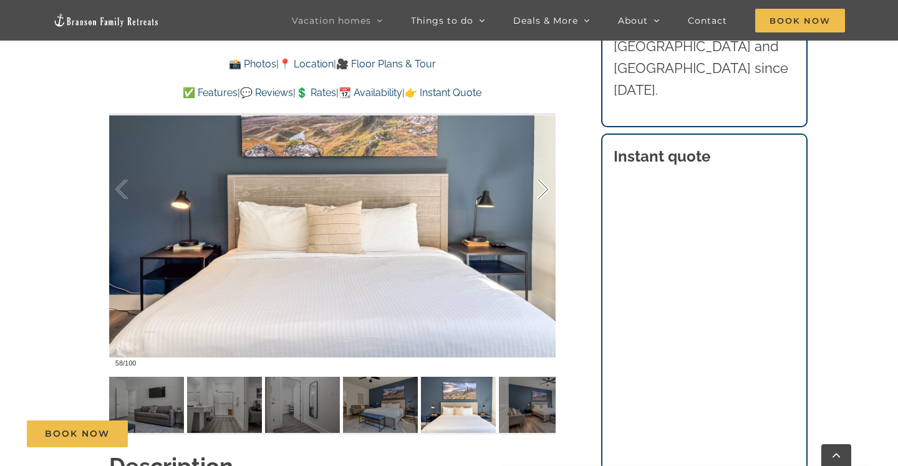
click at [531, 194] on div at bounding box center [530, 189] width 39 height 77
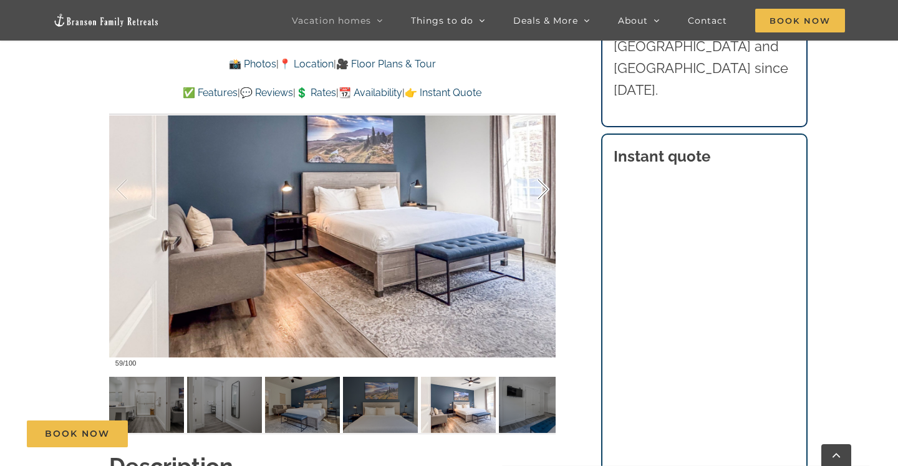
click at [530, 194] on div at bounding box center [530, 189] width 39 height 77
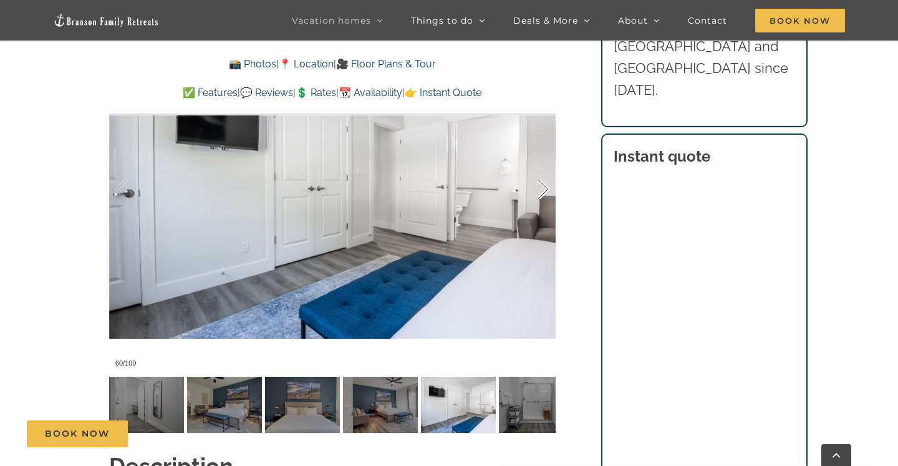
click at [530, 194] on div at bounding box center [530, 189] width 39 height 77
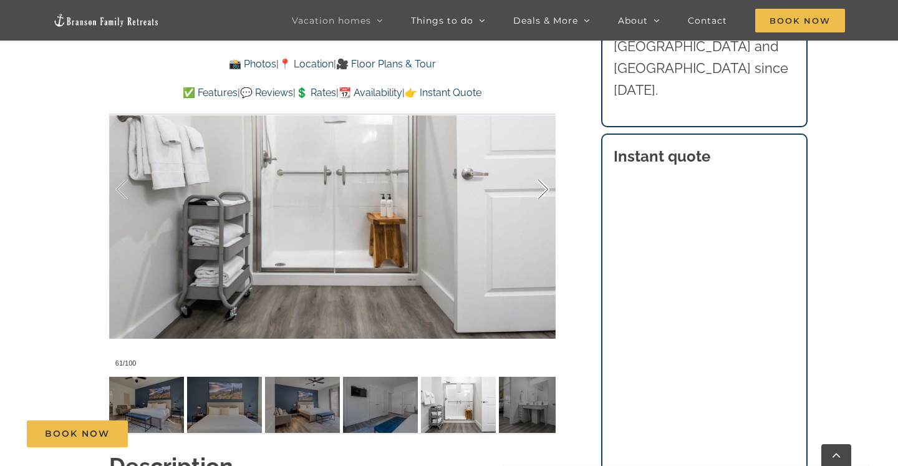
click at [530, 194] on div at bounding box center [530, 189] width 39 height 77
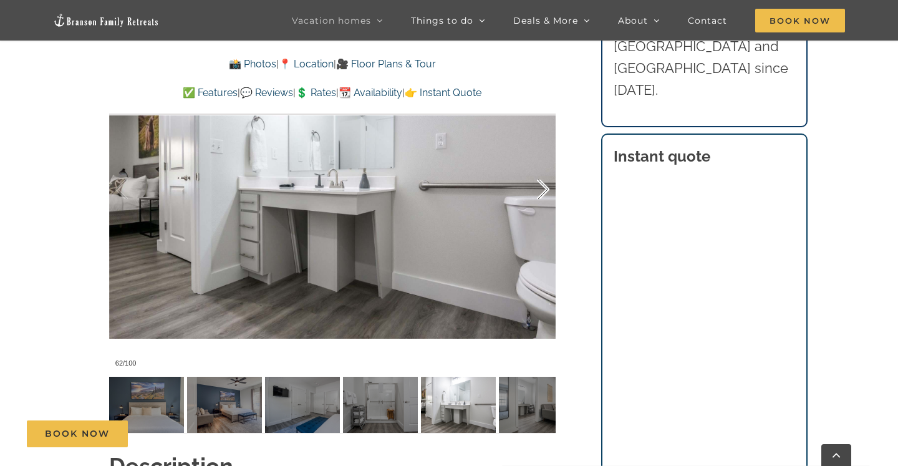
click at [530, 194] on div at bounding box center [530, 189] width 39 height 77
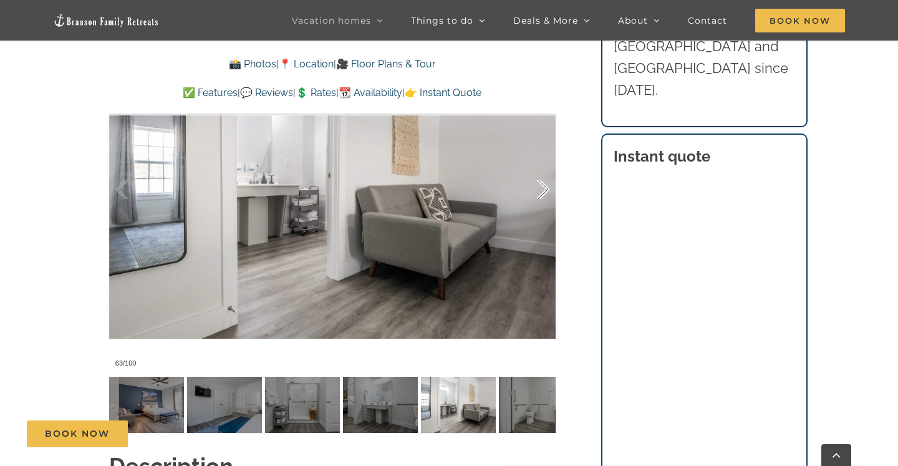
click at [530, 194] on div at bounding box center [530, 189] width 39 height 77
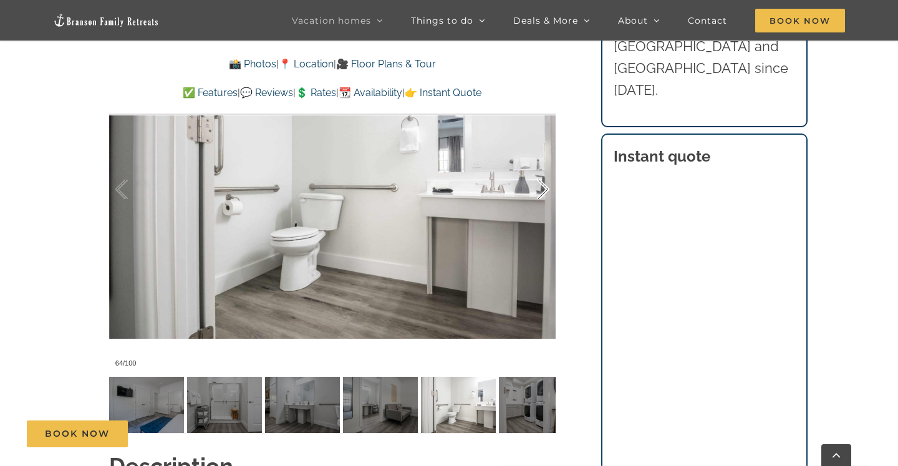
click at [530, 194] on div at bounding box center [530, 189] width 39 height 77
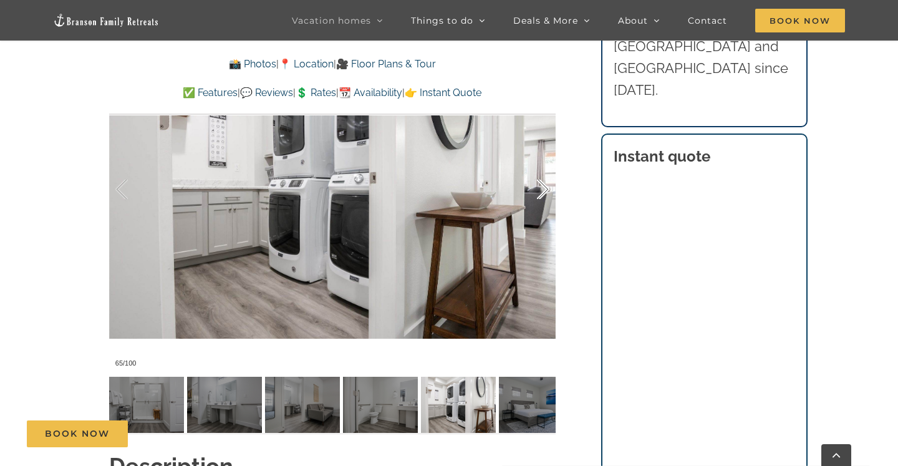
click at [530, 194] on div at bounding box center [530, 189] width 39 height 77
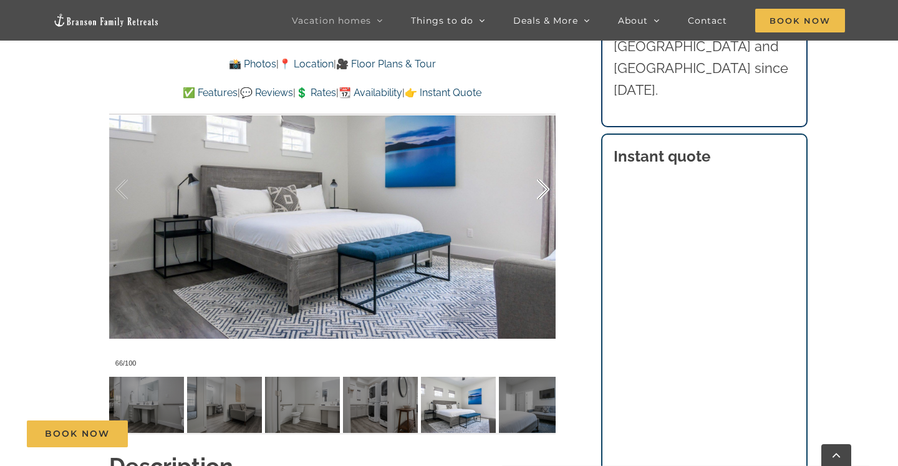
click at [530, 194] on div at bounding box center [530, 189] width 39 height 77
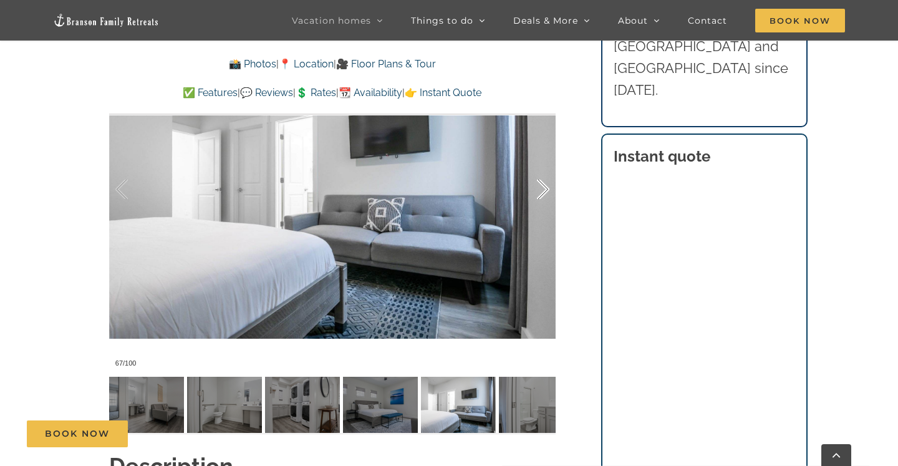
click at [530, 194] on div at bounding box center [530, 189] width 39 height 77
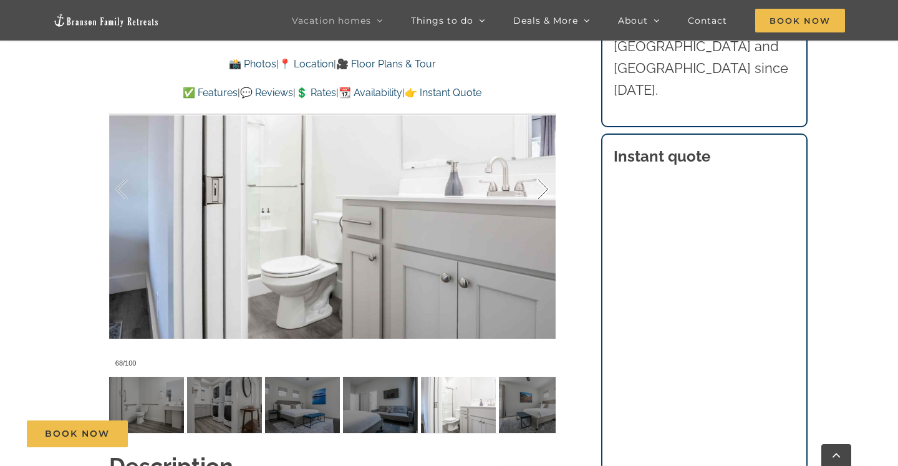
click at [530, 194] on div at bounding box center [530, 189] width 39 height 77
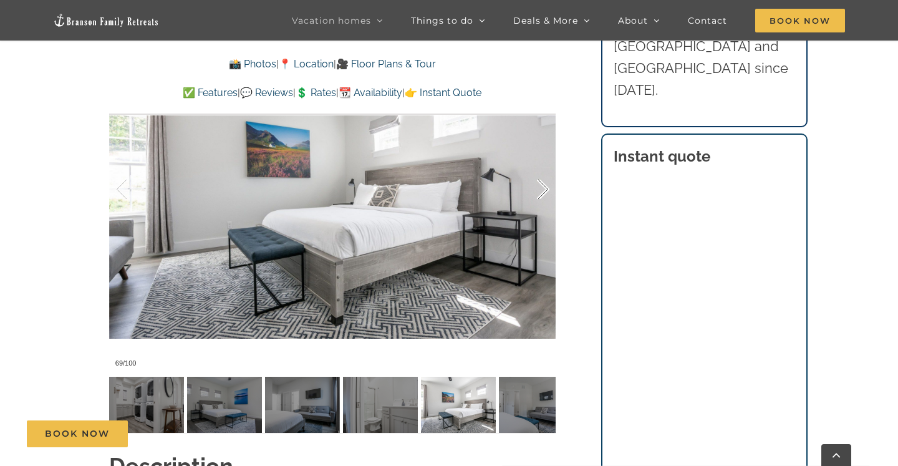
click at [530, 194] on div at bounding box center [530, 189] width 39 height 77
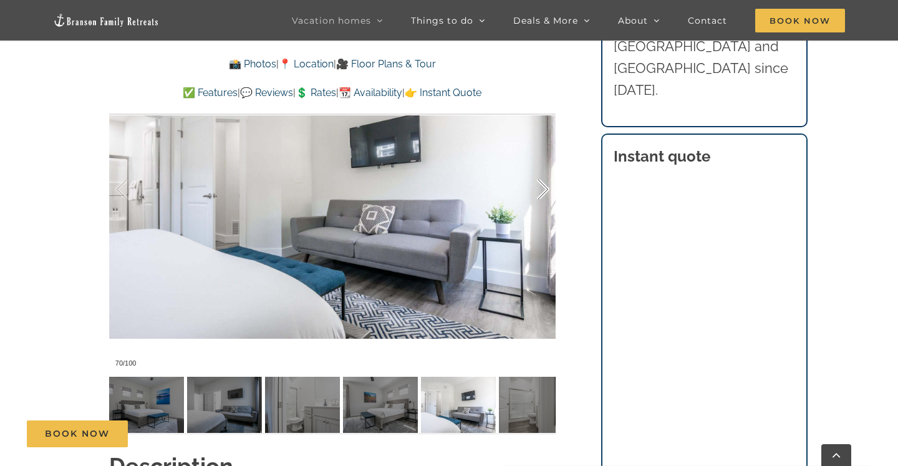
click at [530, 194] on div at bounding box center [530, 189] width 39 height 77
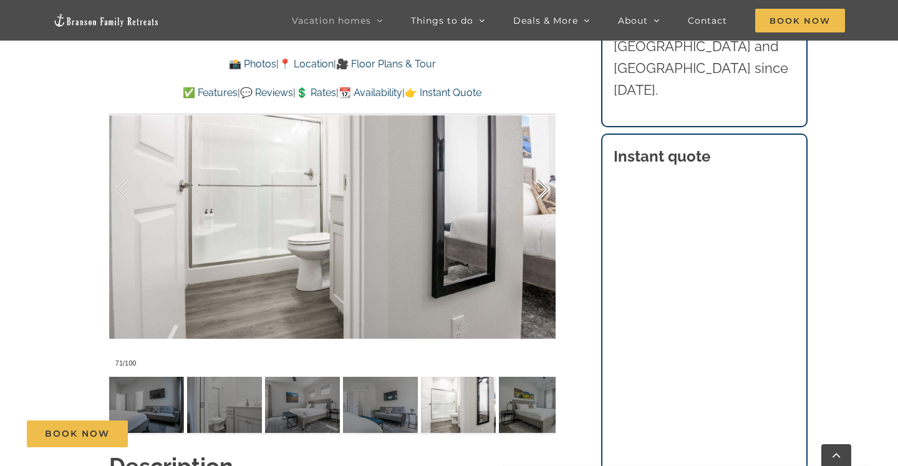
click at [530, 194] on div at bounding box center [530, 189] width 39 height 77
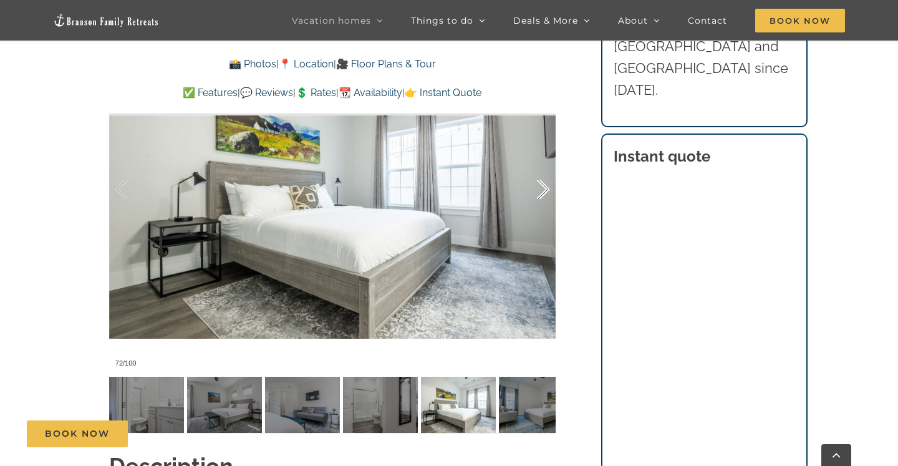
click at [530, 194] on div at bounding box center [530, 189] width 39 height 77
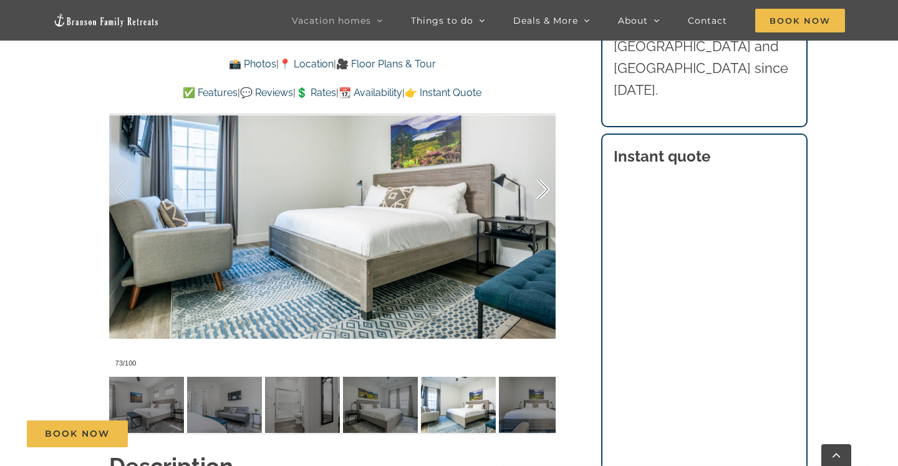
click at [530, 194] on div at bounding box center [530, 189] width 39 height 77
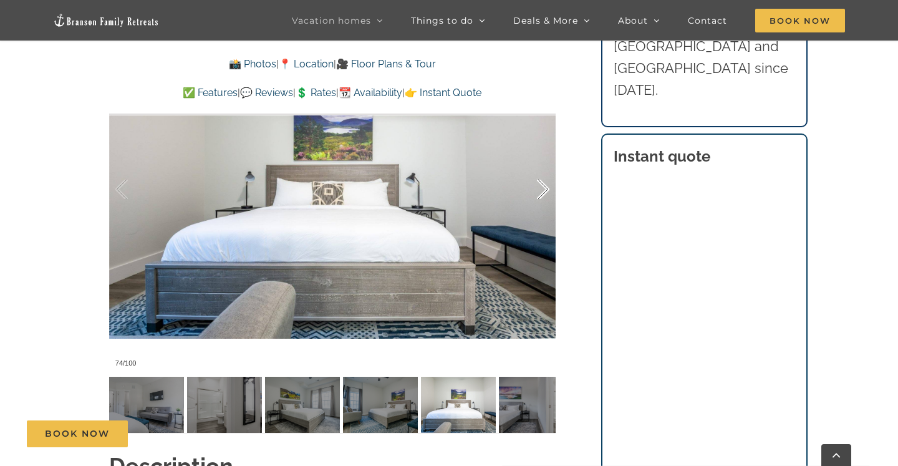
click at [530, 194] on div at bounding box center [530, 189] width 39 height 77
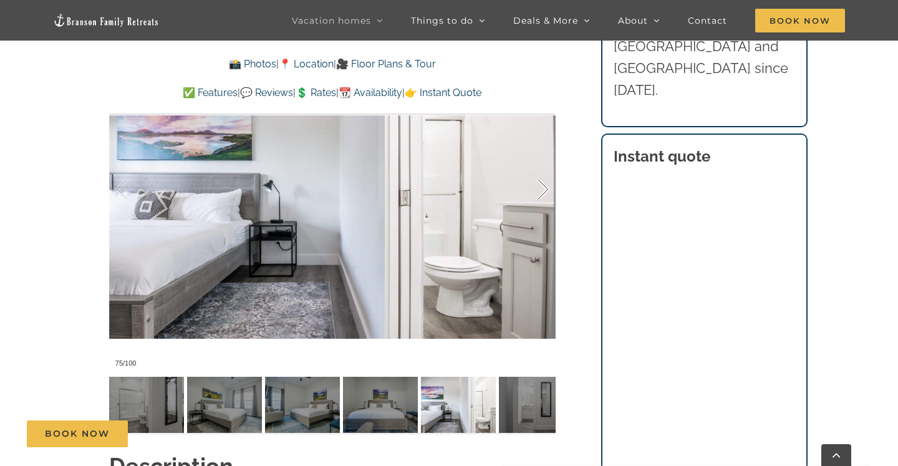
click at [530, 194] on div at bounding box center [530, 189] width 39 height 77
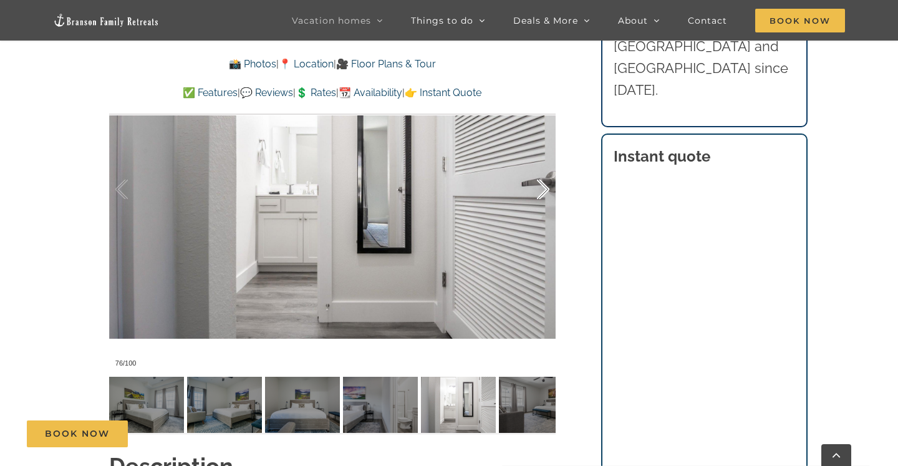
click at [530, 194] on div at bounding box center [530, 189] width 39 height 77
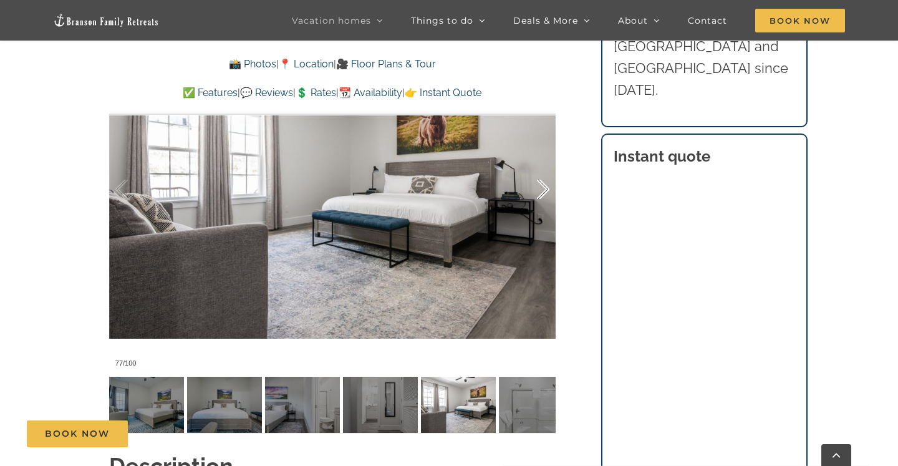
click at [530, 194] on div at bounding box center [530, 189] width 39 height 77
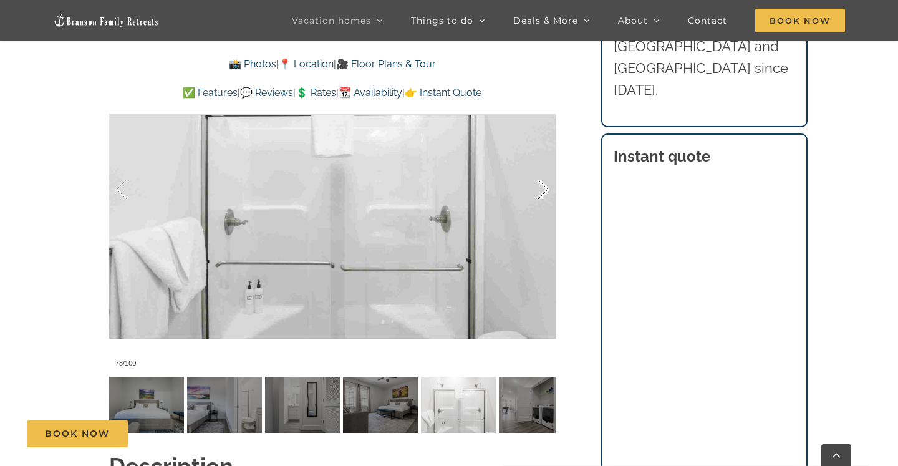
click at [529, 194] on div at bounding box center [530, 189] width 39 height 77
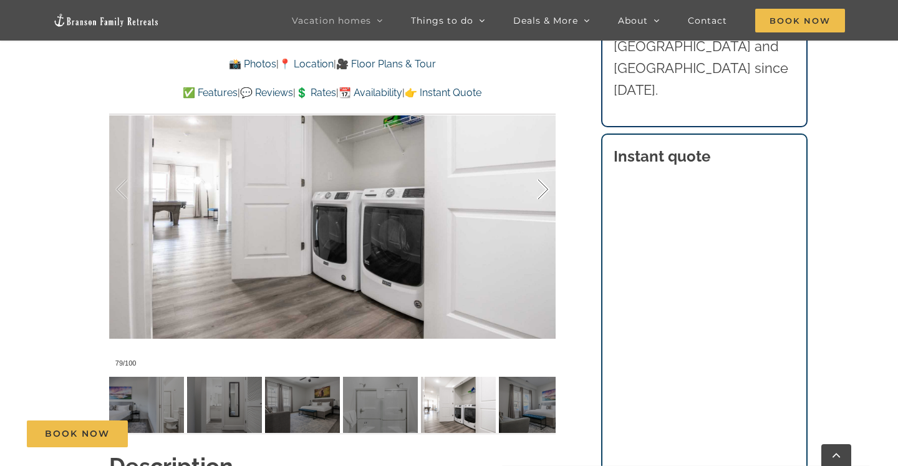
click at [529, 194] on div at bounding box center [530, 189] width 39 height 77
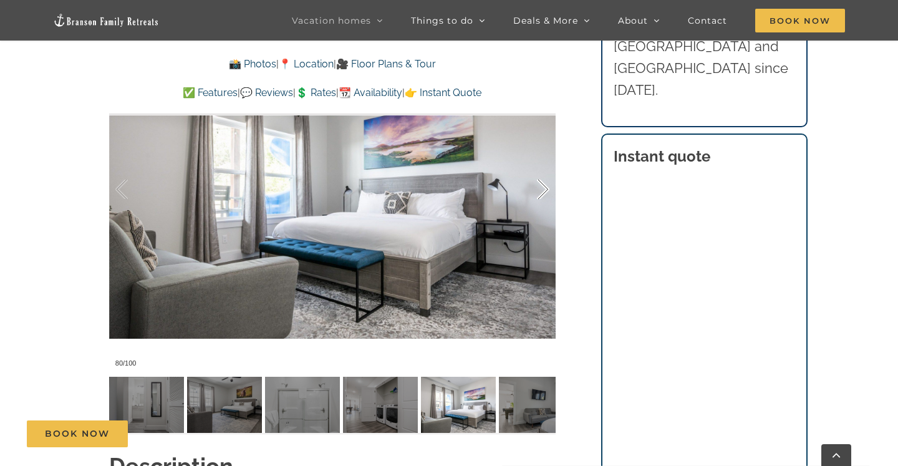
click at [529, 194] on div at bounding box center [530, 189] width 39 height 77
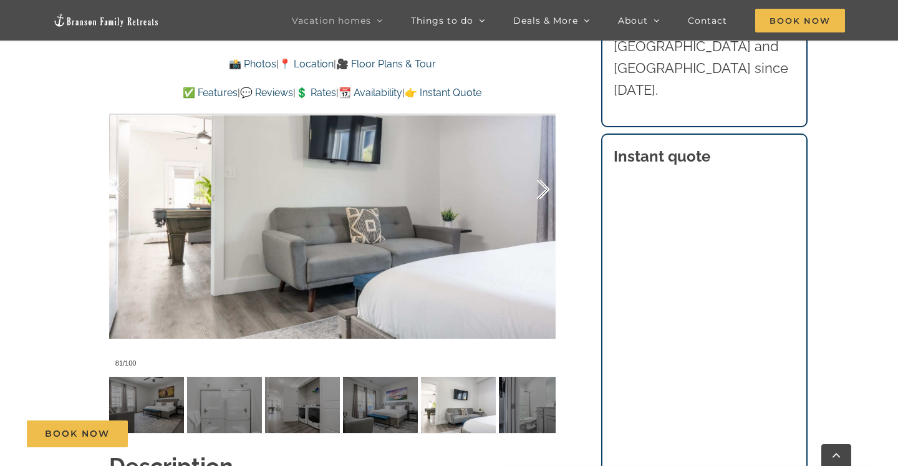
click at [529, 194] on div at bounding box center [530, 189] width 39 height 77
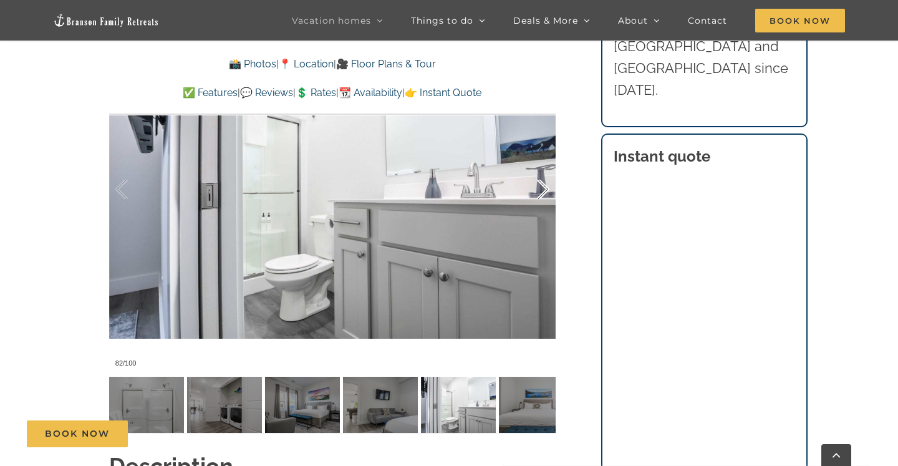
click at [529, 194] on div at bounding box center [530, 189] width 39 height 77
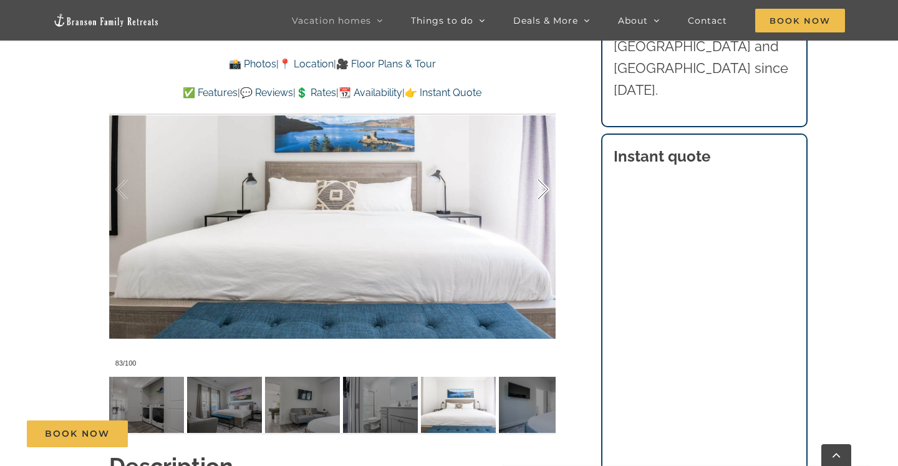
click at [529, 194] on div at bounding box center [530, 189] width 39 height 77
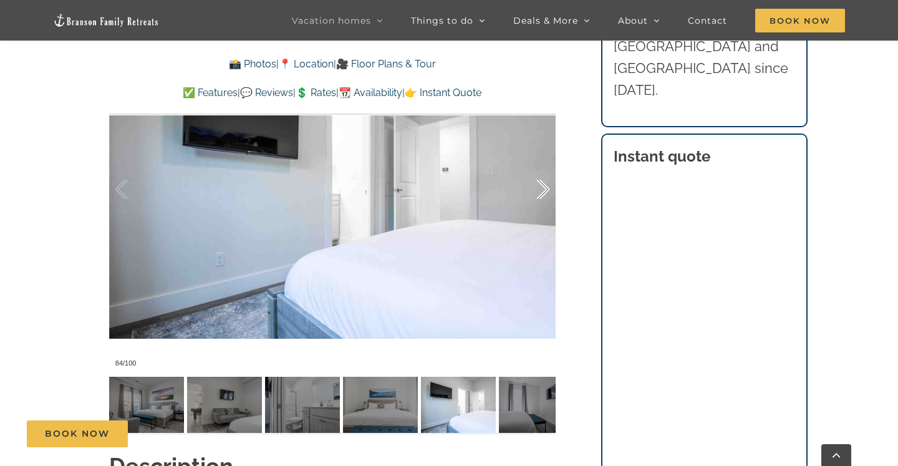
click at [529, 194] on div at bounding box center [530, 189] width 39 height 77
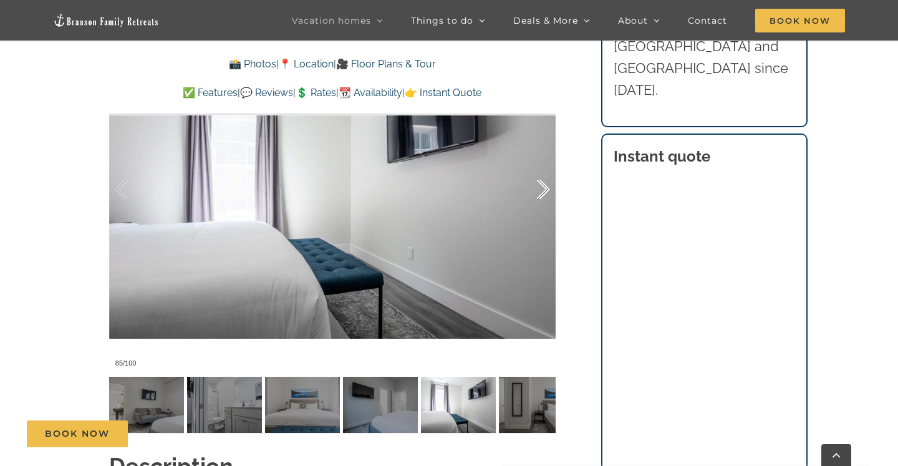
click at [529, 194] on div at bounding box center [530, 189] width 39 height 77
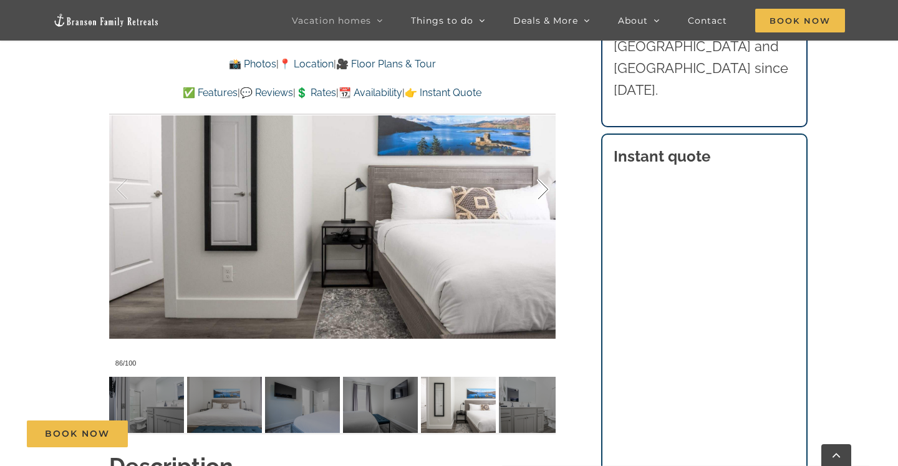
click at [529, 194] on div at bounding box center [530, 189] width 39 height 77
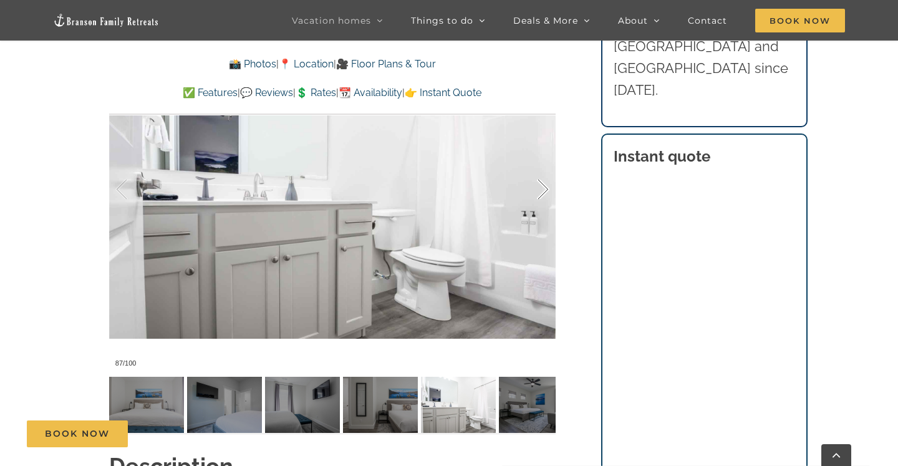
click at [529, 194] on div at bounding box center [530, 189] width 39 height 77
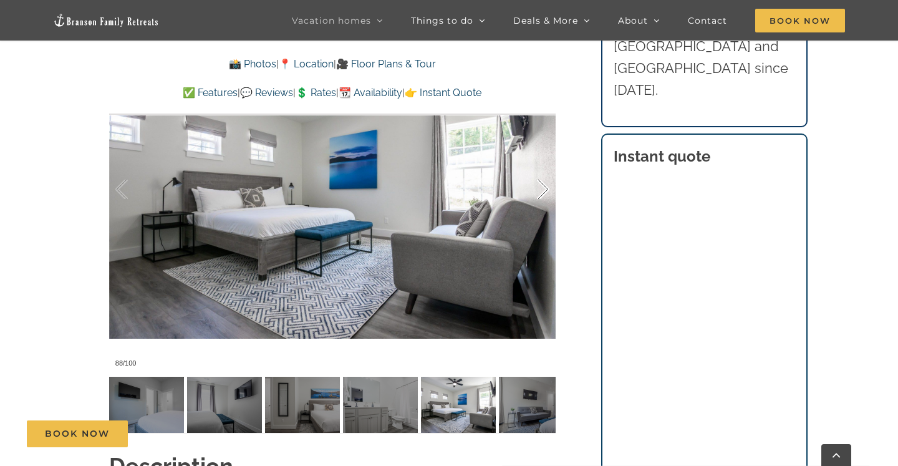
click at [529, 194] on div at bounding box center [530, 189] width 39 height 77
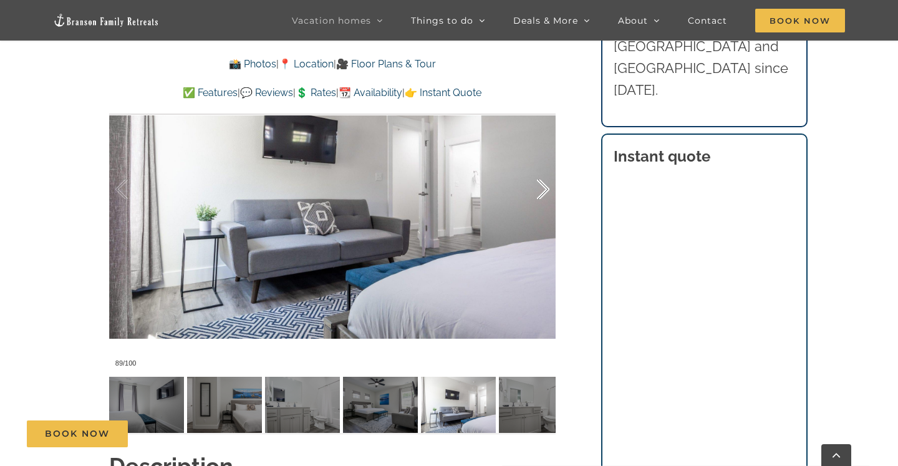
click at [529, 194] on div at bounding box center [530, 189] width 39 height 77
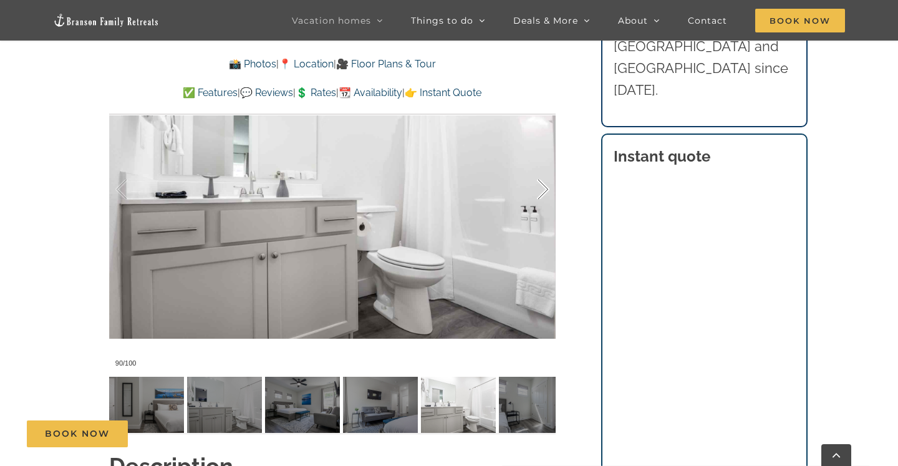
click at [528, 193] on div at bounding box center [530, 189] width 39 height 77
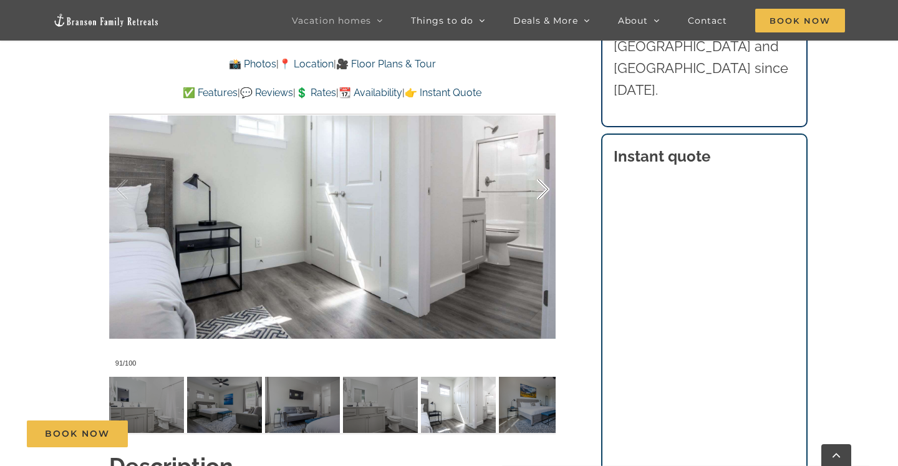
click at [528, 193] on div at bounding box center [530, 189] width 39 height 77
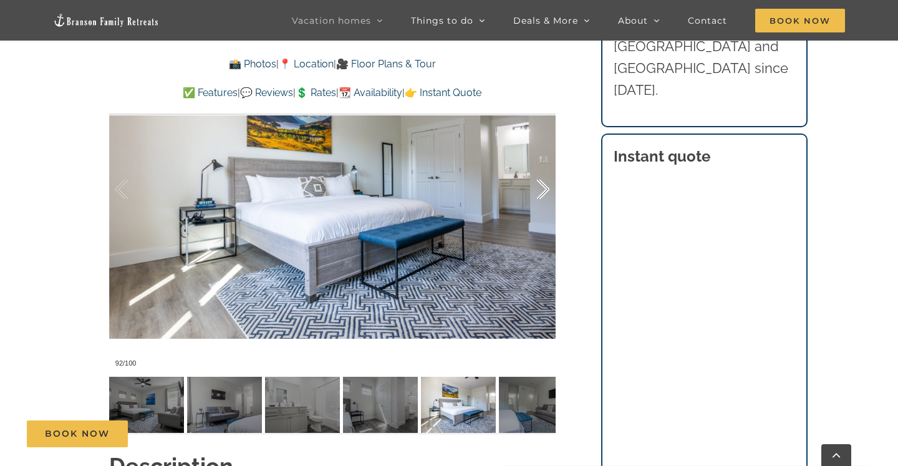
click at [528, 193] on div at bounding box center [530, 189] width 39 height 77
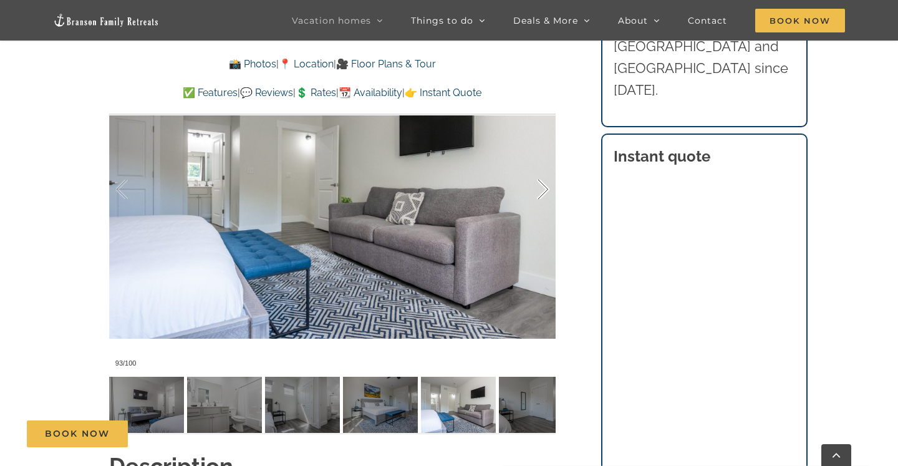
click at [528, 193] on div at bounding box center [530, 189] width 39 height 77
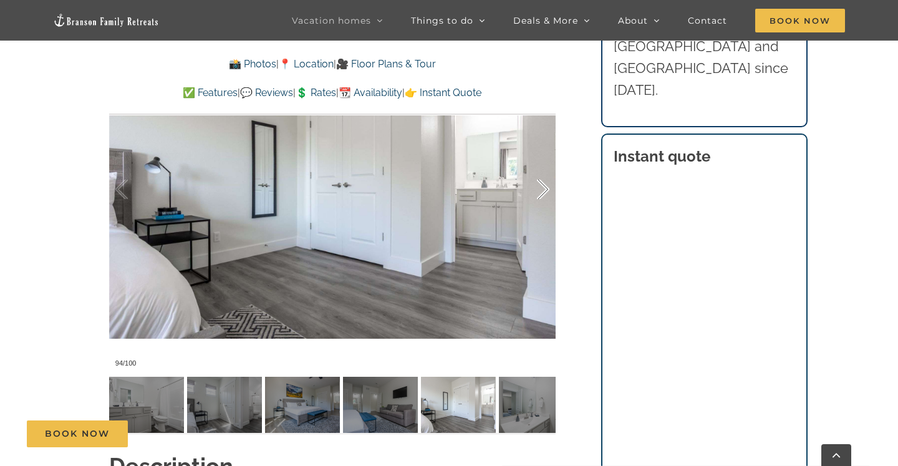
click at [528, 193] on div at bounding box center [530, 189] width 39 height 77
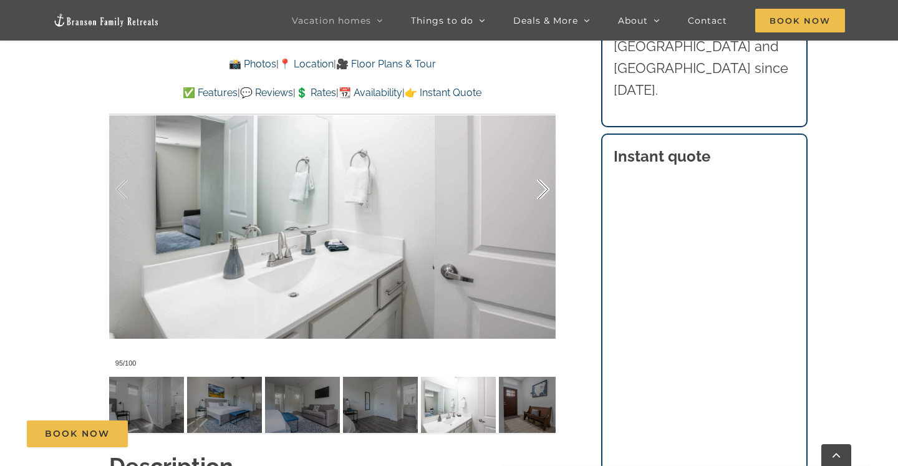
click at [527, 193] on div at bounding box center [530, 189] width 39 height 77
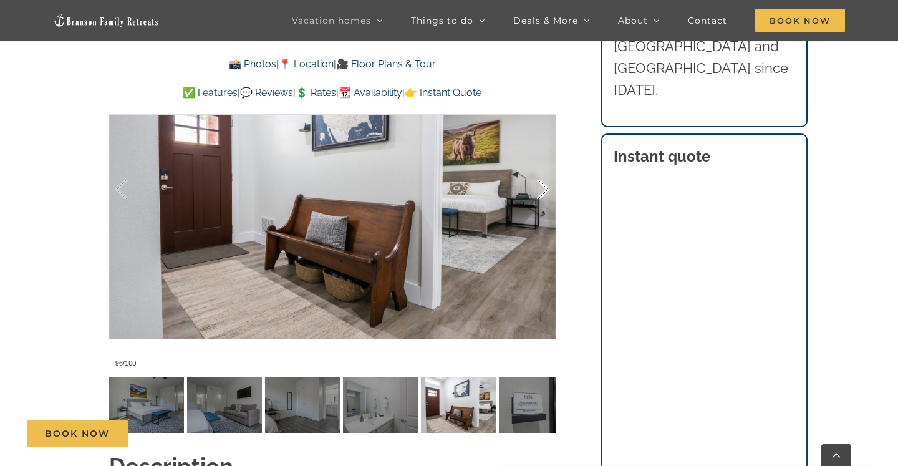
click at [527, 193] on div at bounding box center [530, 189] width 39 height 77
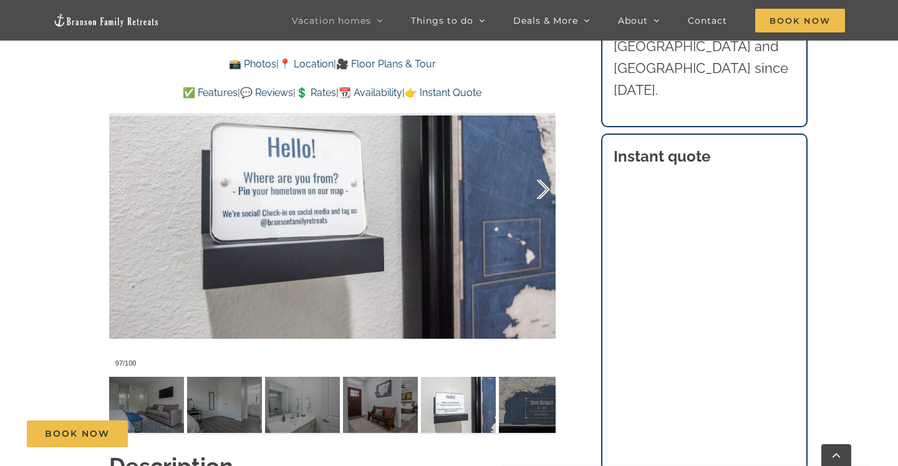
click at [527, 193] on div at bounding box center [530, 189] width 39 height 77
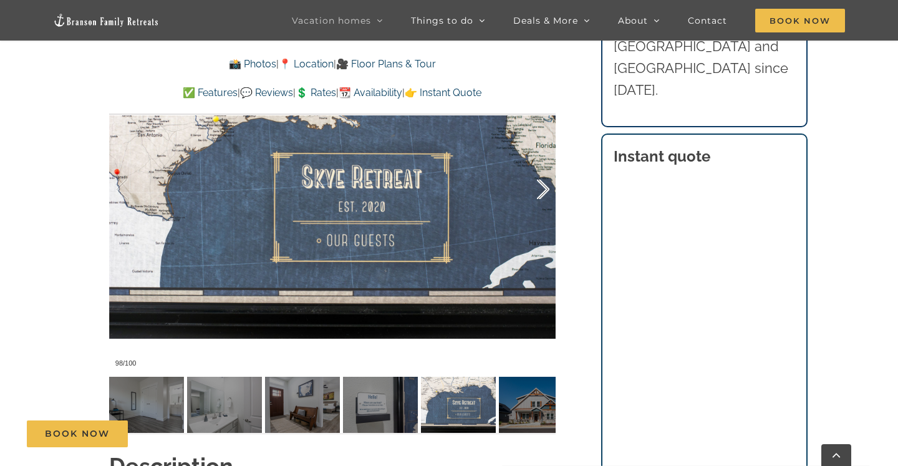
click at [527, 193] on div at bounding box center [530, 189] width 39 height 77
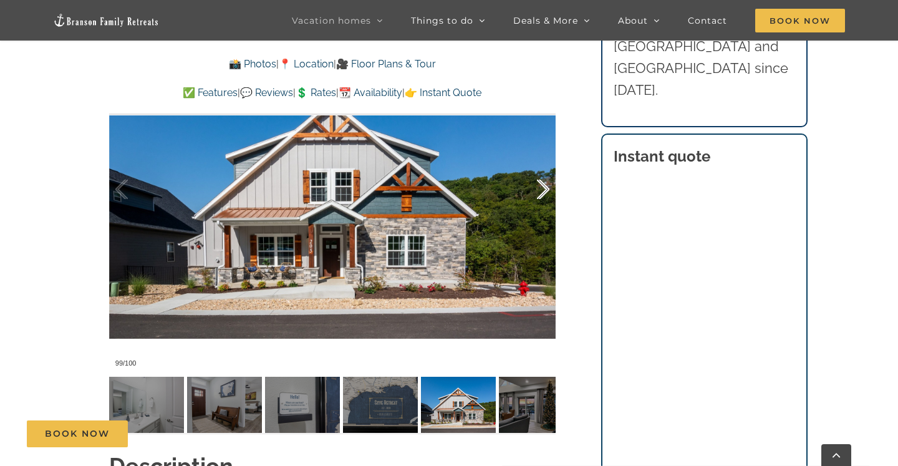
click at [527, 193] on div at bounding box center [530, 189] width 39 height 77
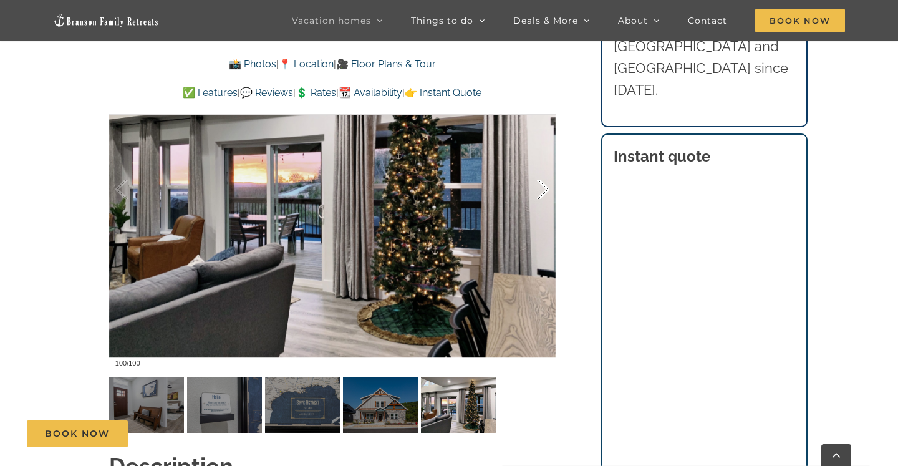
click at [527, 193] on div at bounding box center [530, 189] width 39 height 77
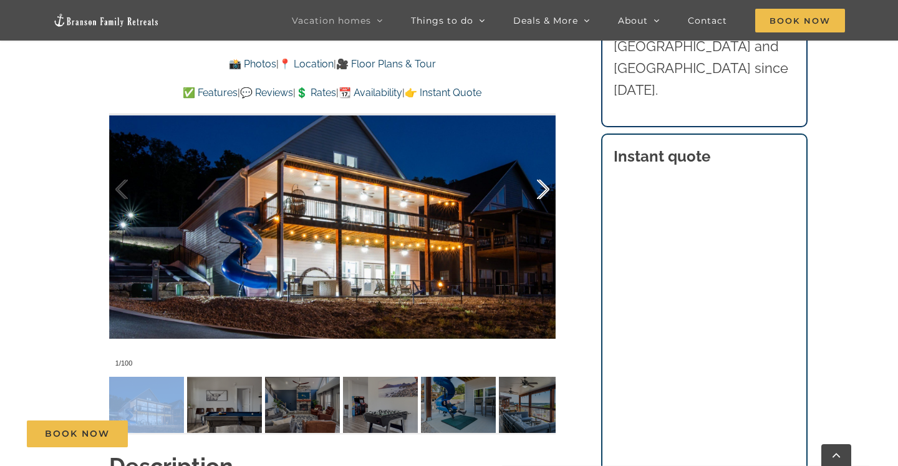
click at [527, 193] on div at bounding box center [530, 189] width 39 height 77
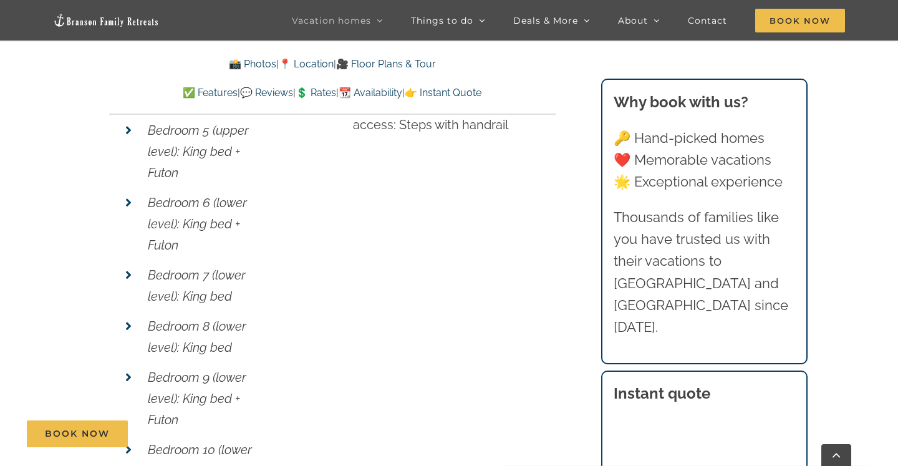
scroll to position [5208, 0]
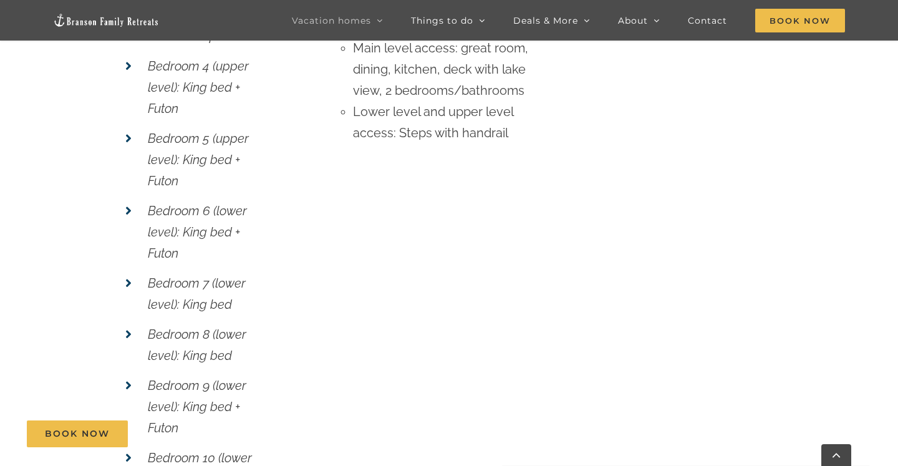
scroll to position [187, 0]
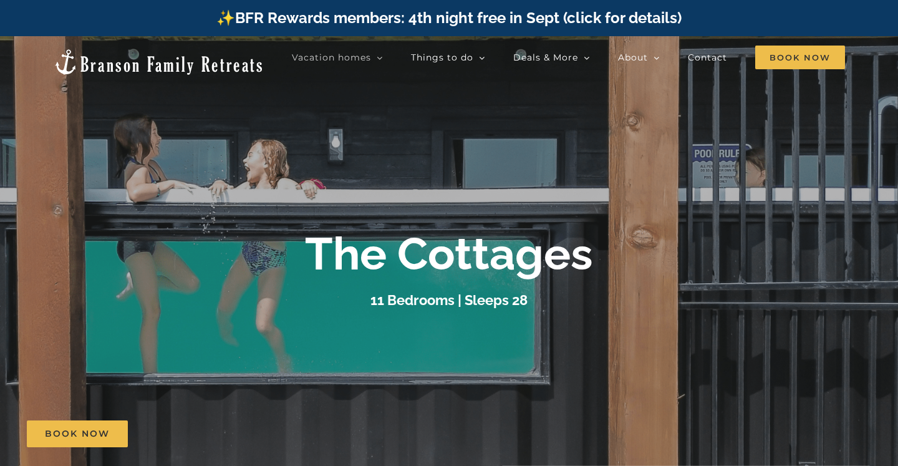
click at [379, 240] on b "The Cottages" at bounding box center [449, 253] width 288 height 53
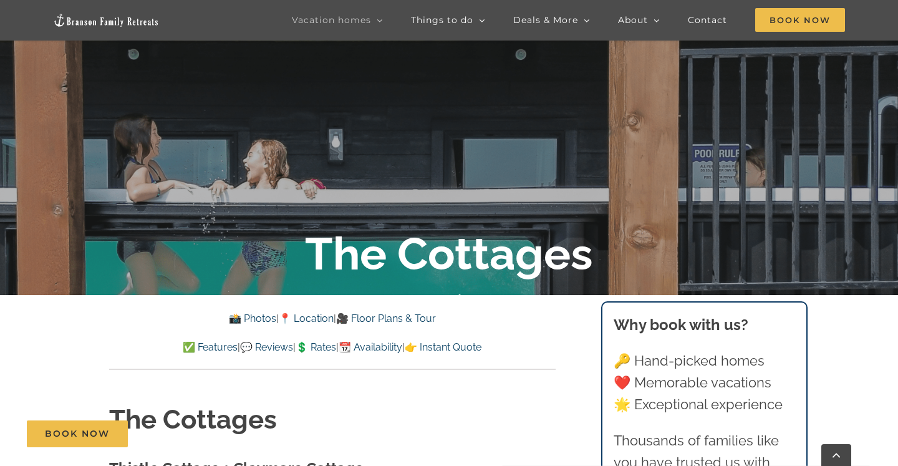
scroll to position [209, 0]
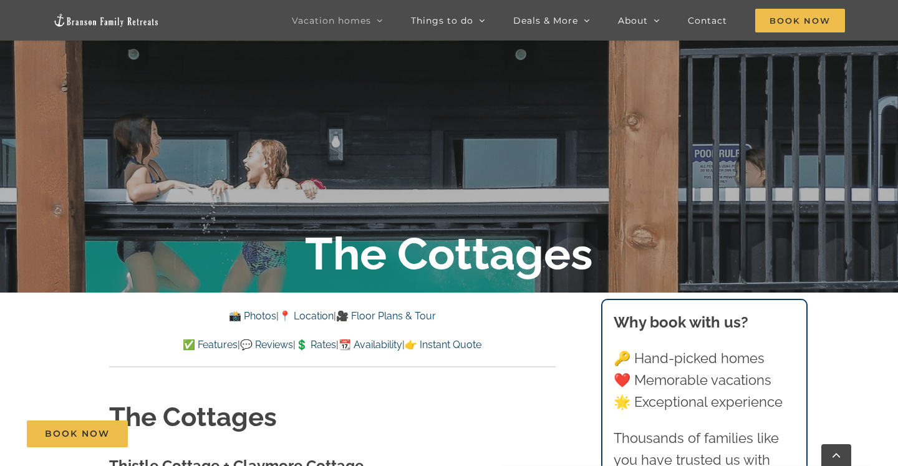
click at [229, 312] on link "📸 Photos" at bounding box center [252, 316] width 47 height 12
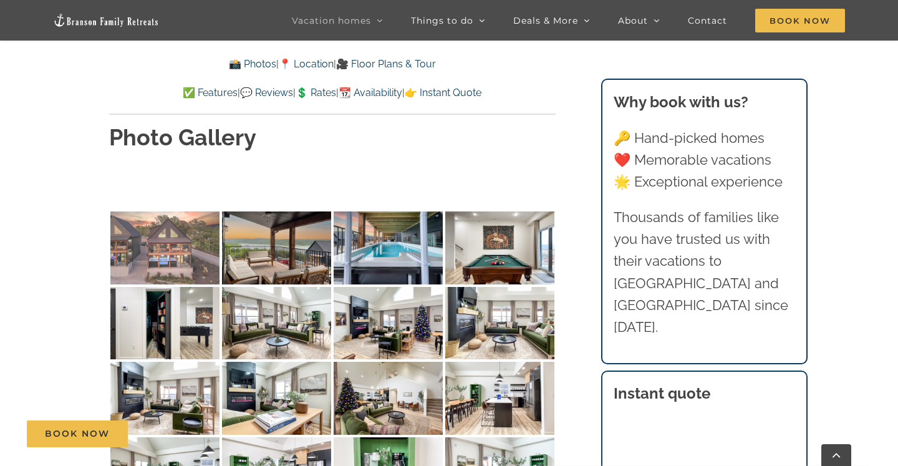
click at [175, 211] on img at bounding box center [164, 247] width 109 height 73
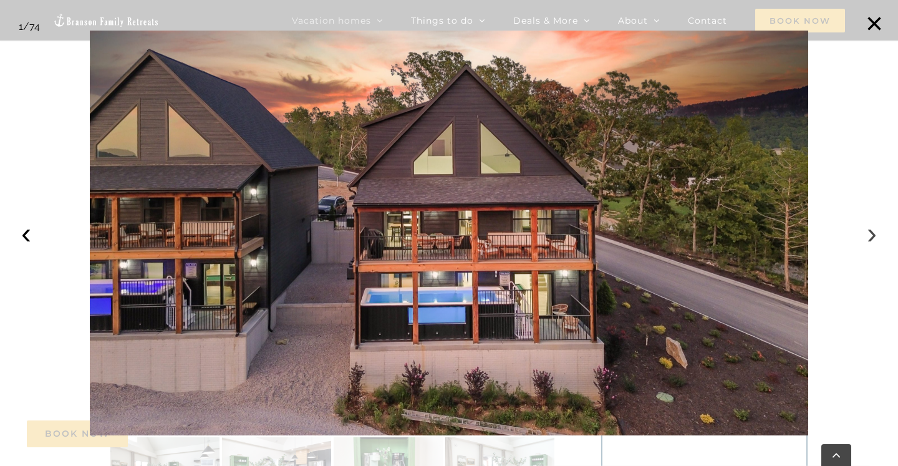
click at [874, 229] on button "›" at bounding box center [871, 232] width 27 height 27
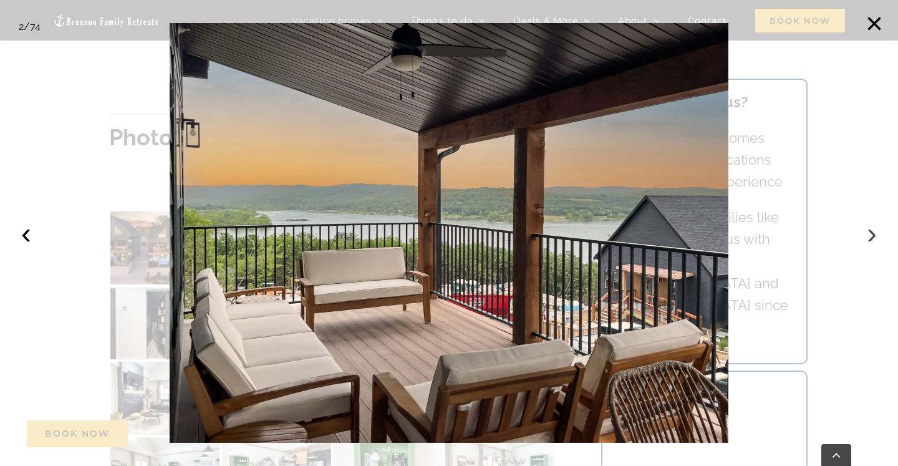
click at [873, 236] on button "›" at bounding box center [871, 232] width 27 height 27
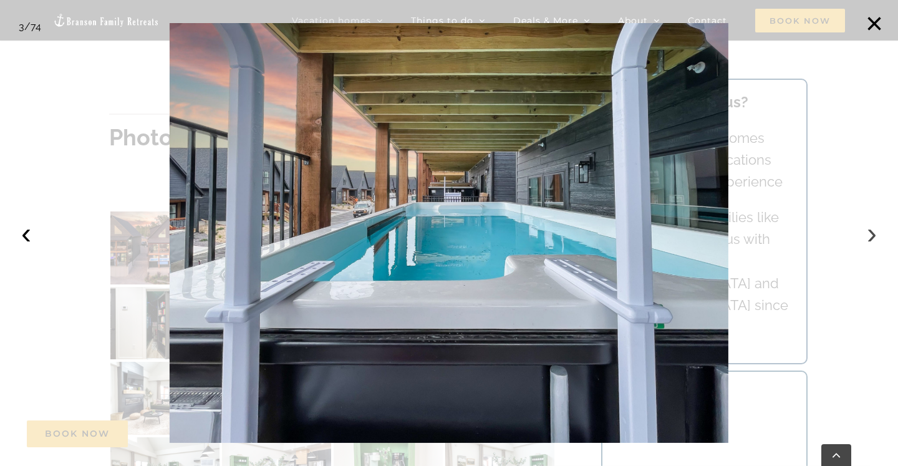
click at [873, 236] on button "›" at bounding box center [871, 232] width 27 height 27
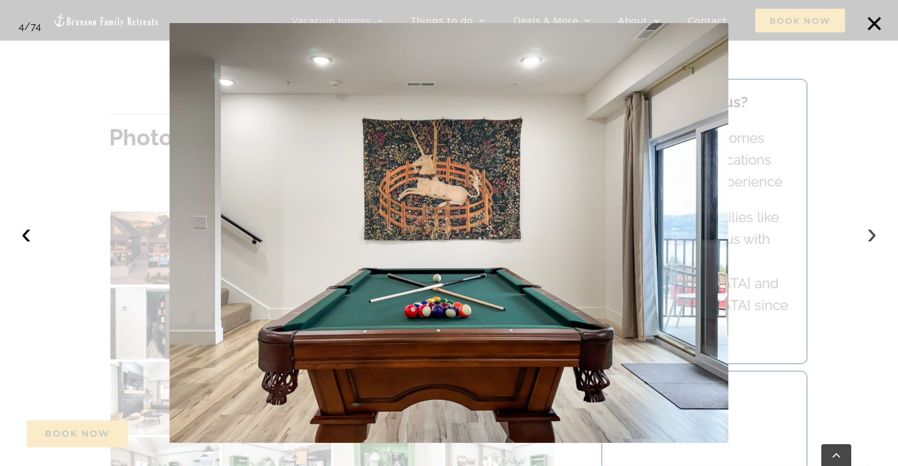
click at [873, 236] on button "›" at bounding box center [871, 232] width 27 height 27
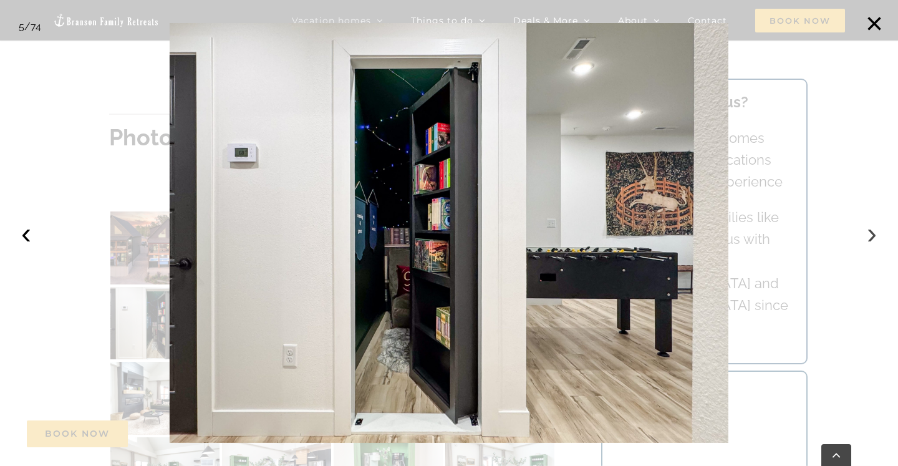
click at [873, 236] on button "›" at bounding box center [871, 232] width 27 height 27
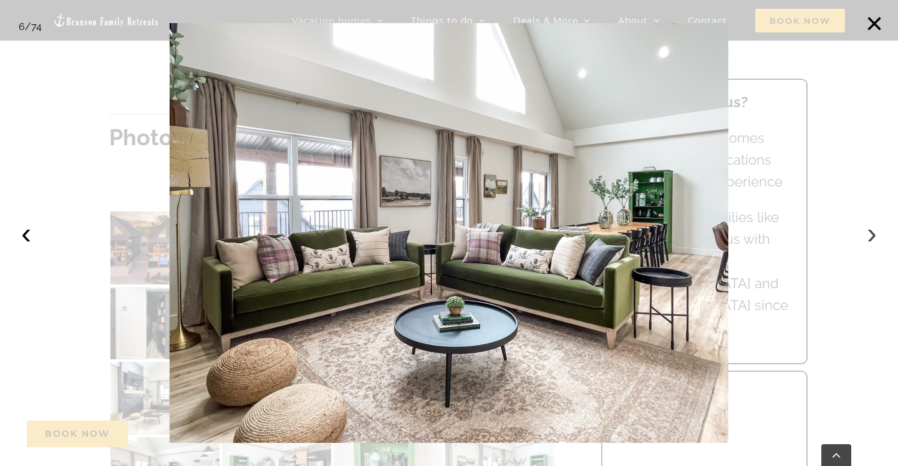
click at [873, 236] on button "›" at bounding box center [871, 232] width 27 height 27
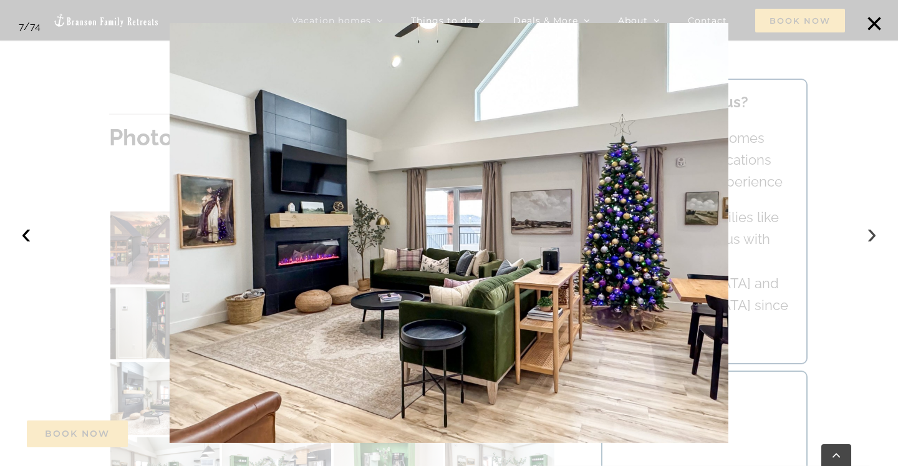
click at [873, 236] on button "›" at bounding box center [871, 232] width 27 height 27
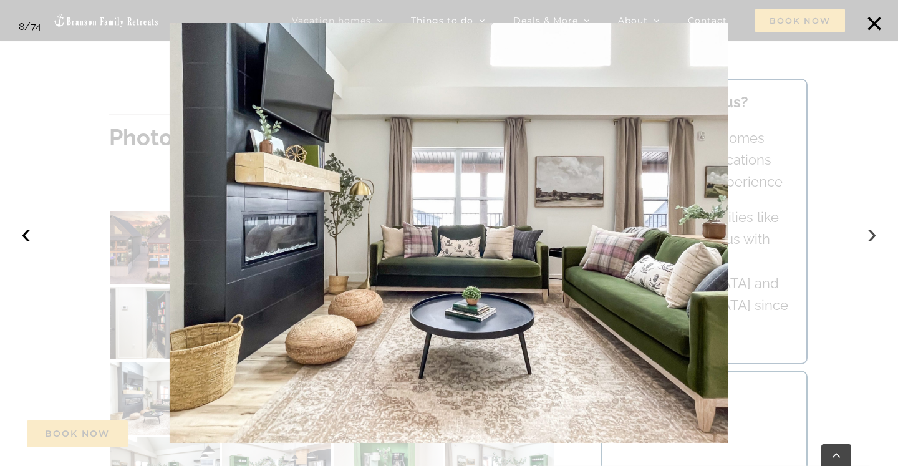
click at [873, 236] on button "›" at bounding box center [871, 232] width 27 height 27
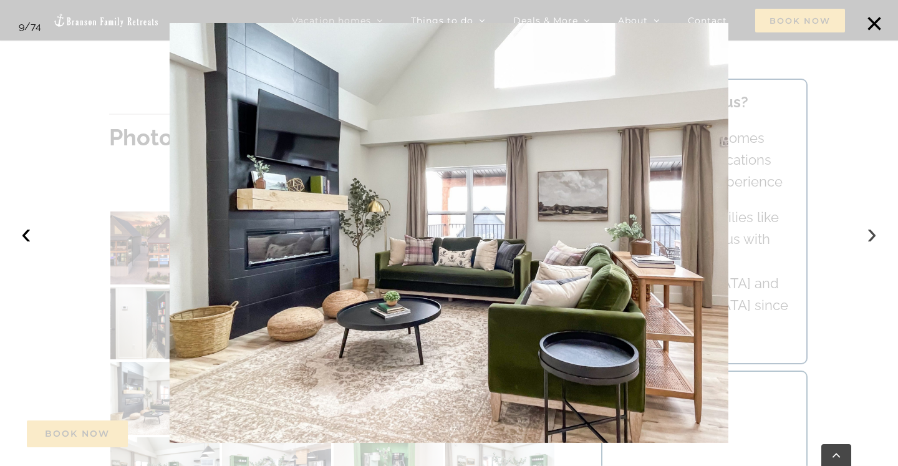
click at [873, 236] on button "›" at bounding box center [871, 232] width 27 height 27
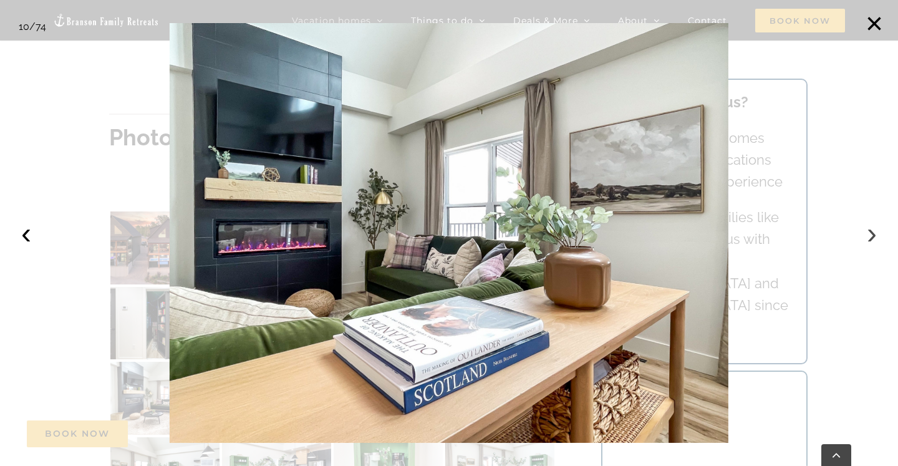
click at [873, 236] on button "›" at bounding box center [871, 232] width 27 height 27
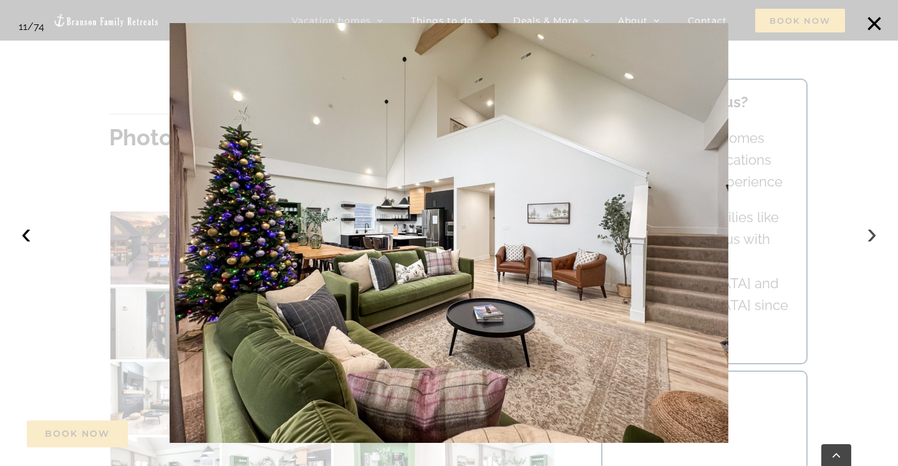
click at [873, 236] on button "›" at bounding box center [871, 232] width 27 height 27
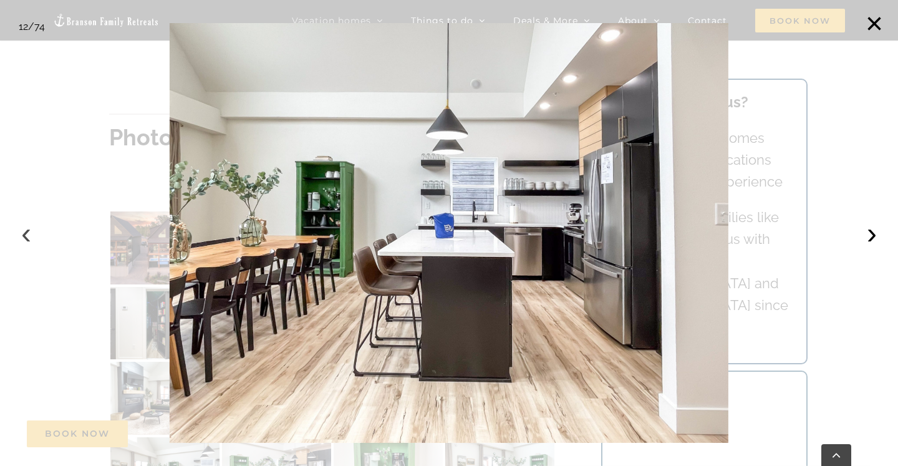
click at [26, 236] on button "‹" at bounding box center [25, 232] width 27 height 27
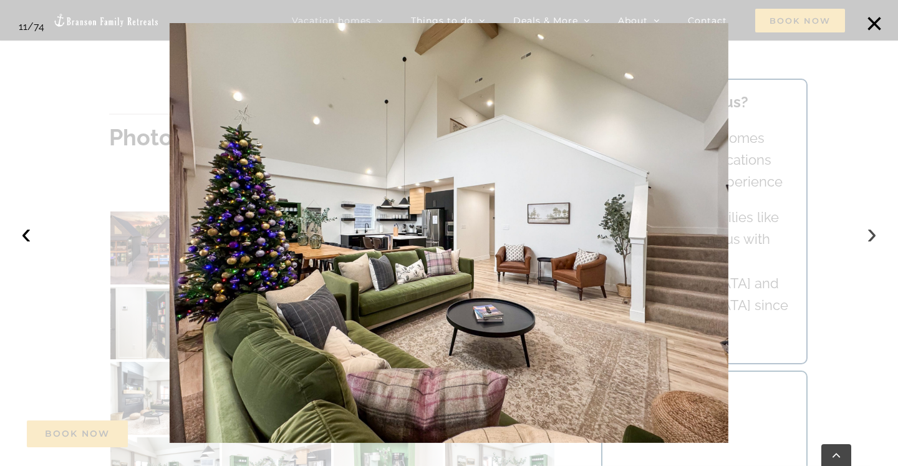
click at [870, 232] on button "›" at bounding box center [871, 232] width 27 height 27
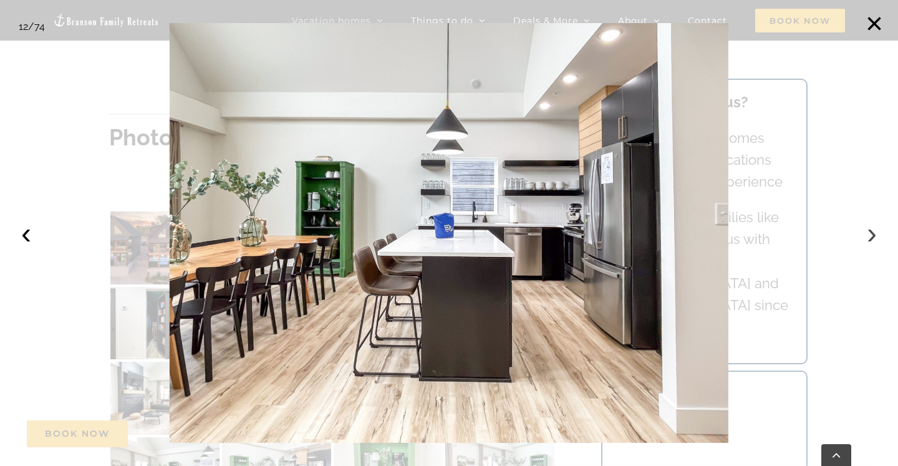
click at [873, 236] on button "›" at bounding box center [871, 232] width 27 height 27
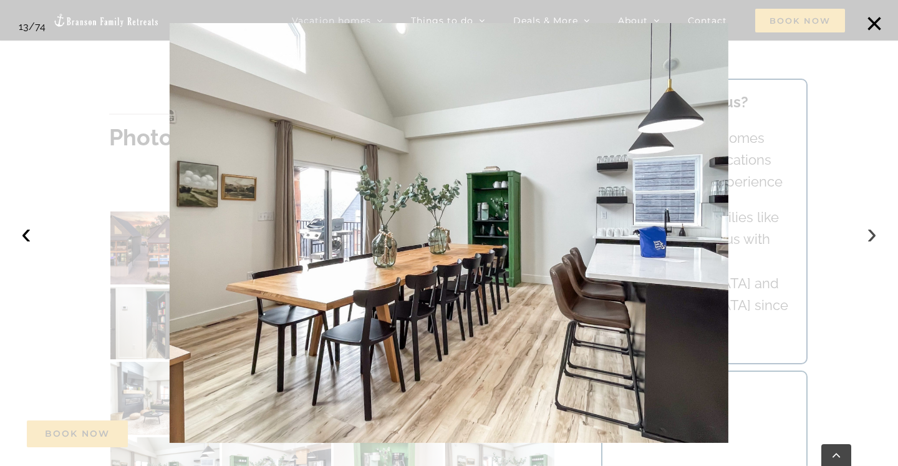
click at [873, 236] on button "›" at bounding box center [871, 232] width 27 height 27
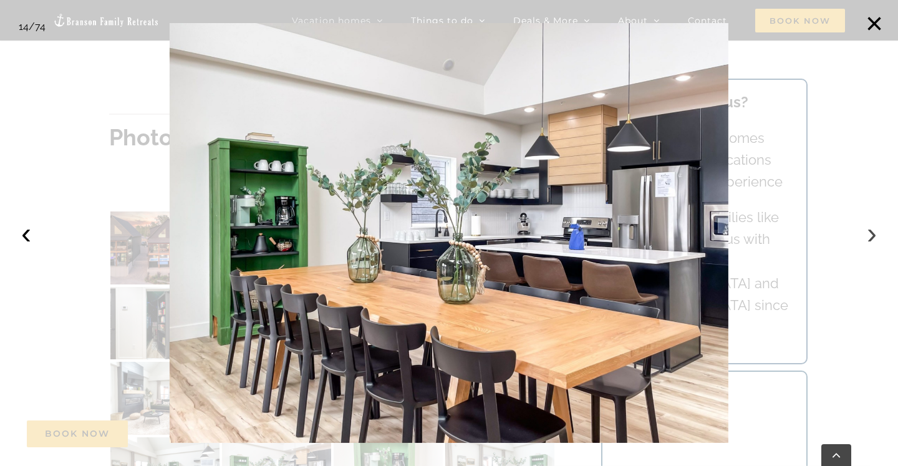
click at [873, 236] on button "›" at bounding box center [871, 232] width 27 height 27
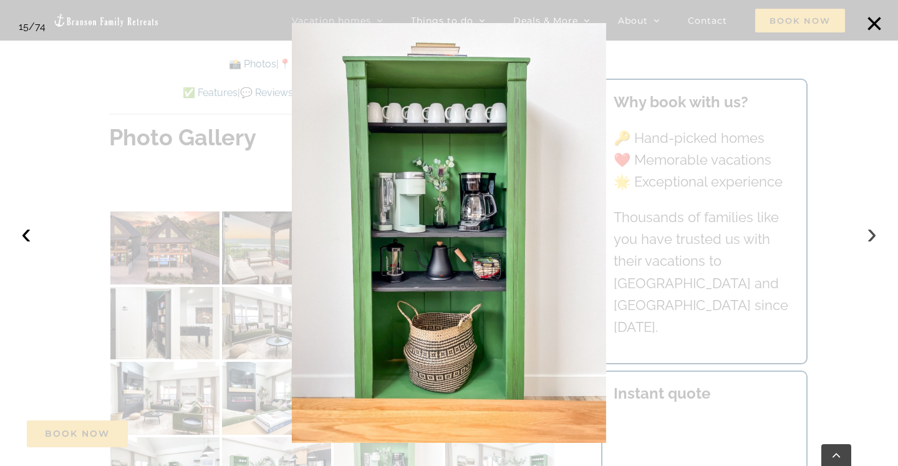
click at [873, 236] on button "›" at bounding box center [871, 232] width 27 height 27
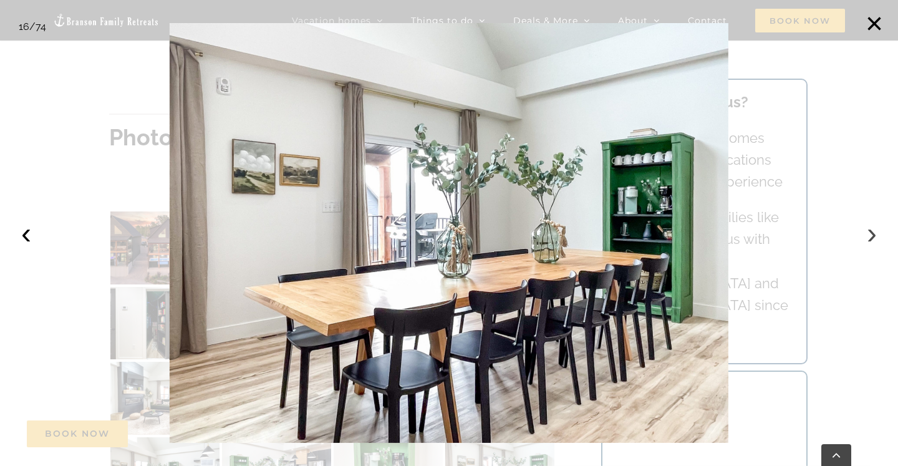
click at [873, 236] on button "›" at bounding box center [871, 232] width 27 height 27
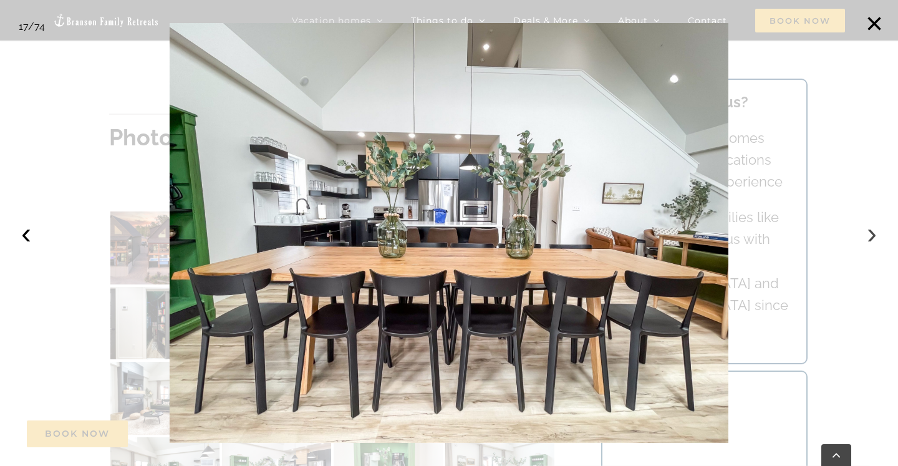
click at [873, 236] on button "›" at bounding box center [871, 232] width 27 height 27
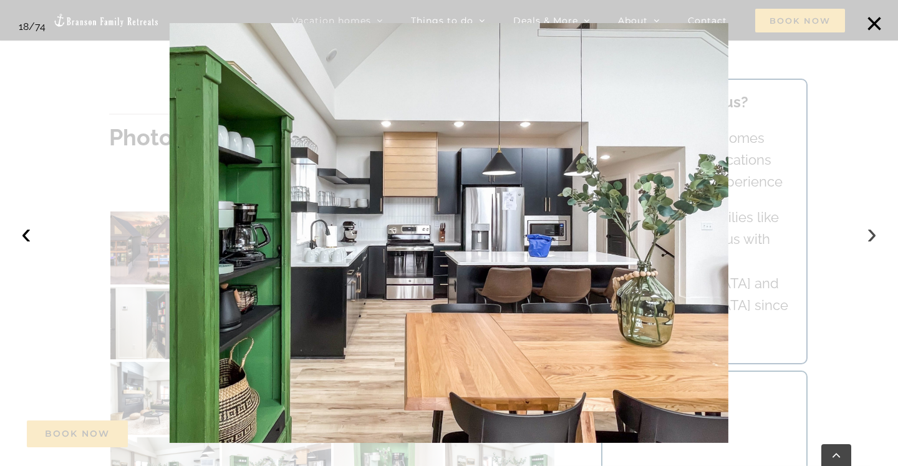
click at [873, 236] on button "›" at bounding box center [871, 232] width 27 height 27
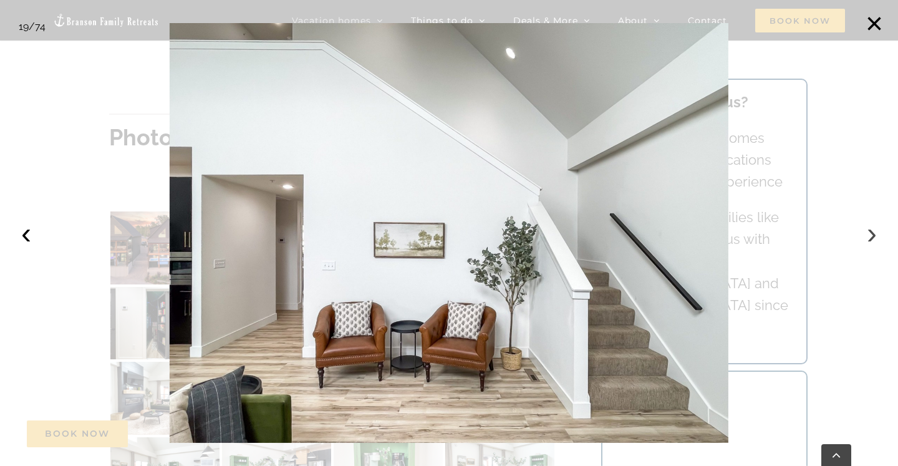
click at [873, 236] on button "›" at bounding box center [871, 232] width 27 height 27
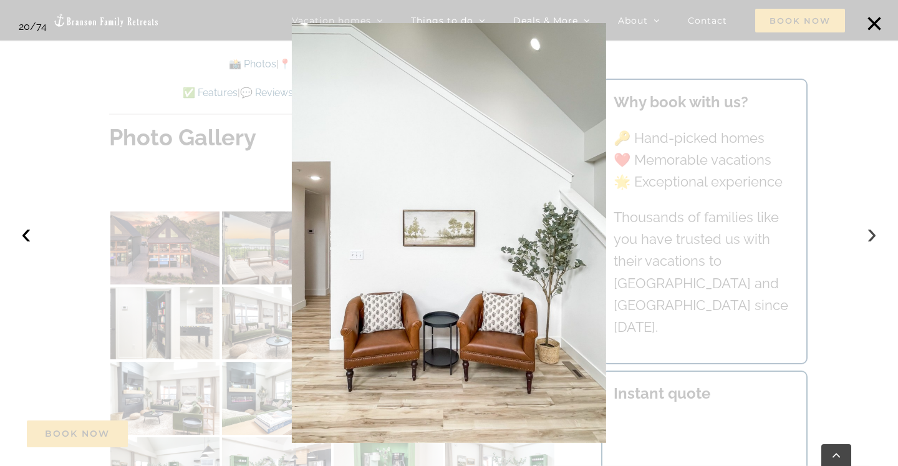
click at [873, 236] on button "›" at bounding box center [871, 232] width 27 height 27
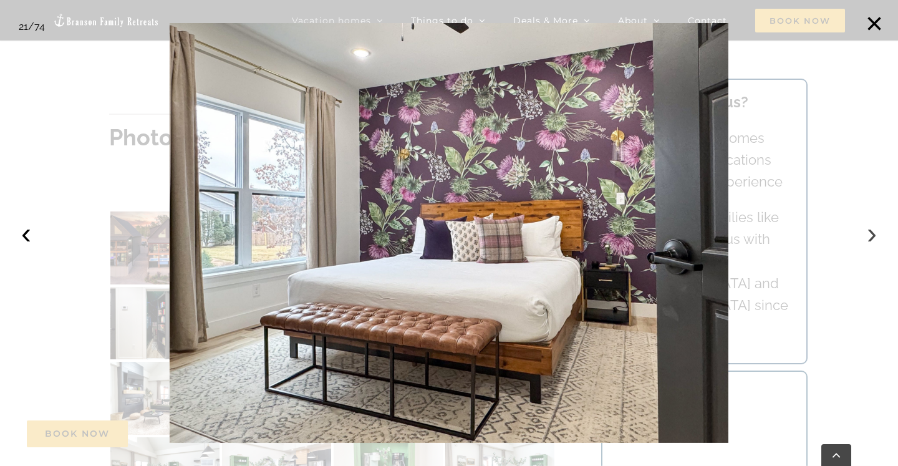
click at [873, 236] on button "›" at bounding box center [871, 232] width 27 height 27
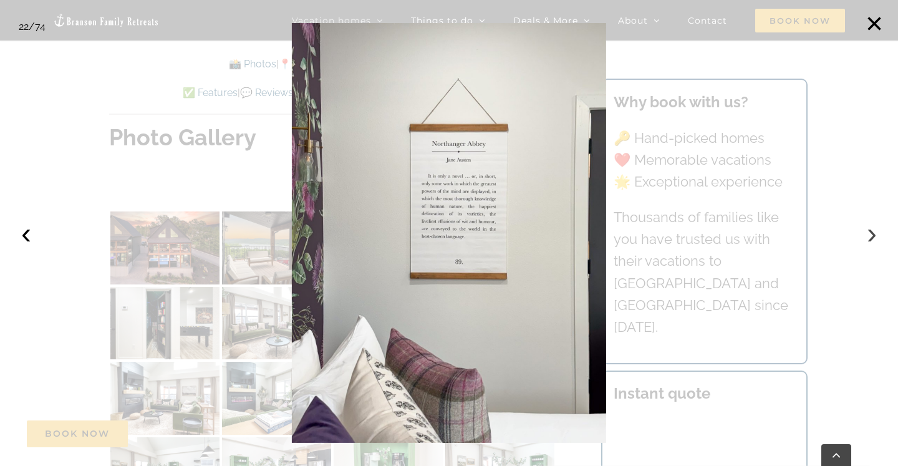
click at [873, 236] on button "›" at bounding box center [871, 232] width 27 height 27
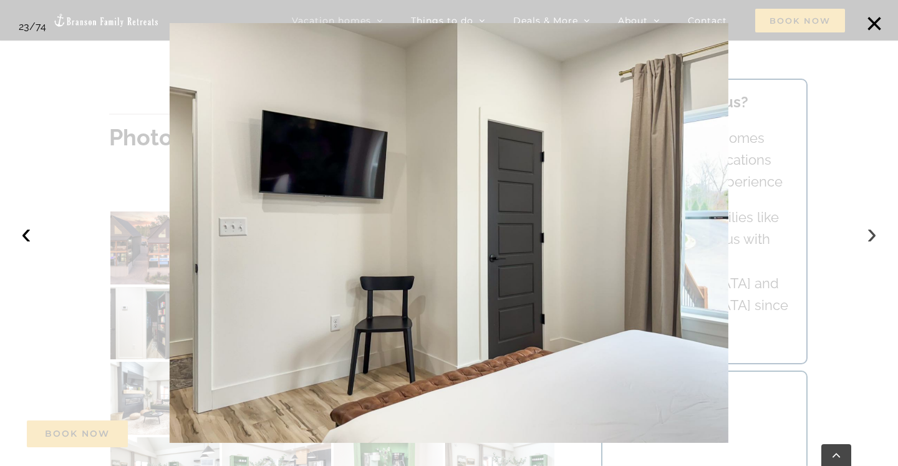
click at [873, 236] on button "›" at bounding box center [871, 232] width 27 height 27
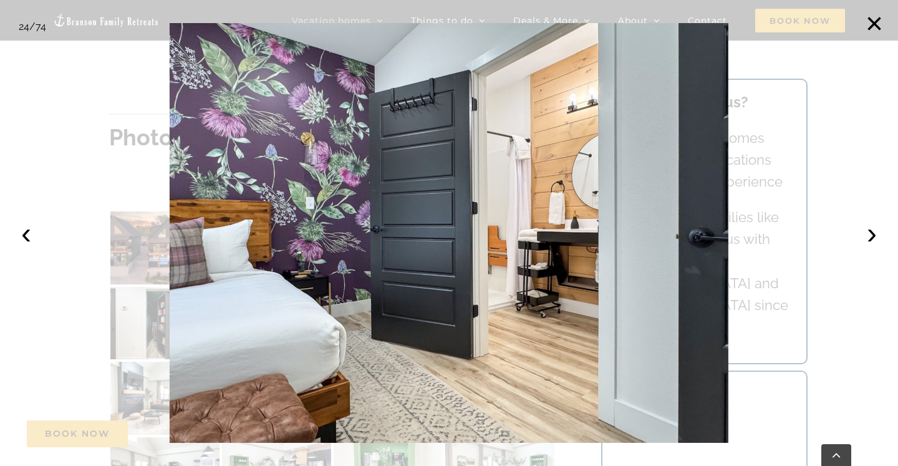
scroll to position [209, 0]
